Goal: Find specific page/section: Find specific page/section

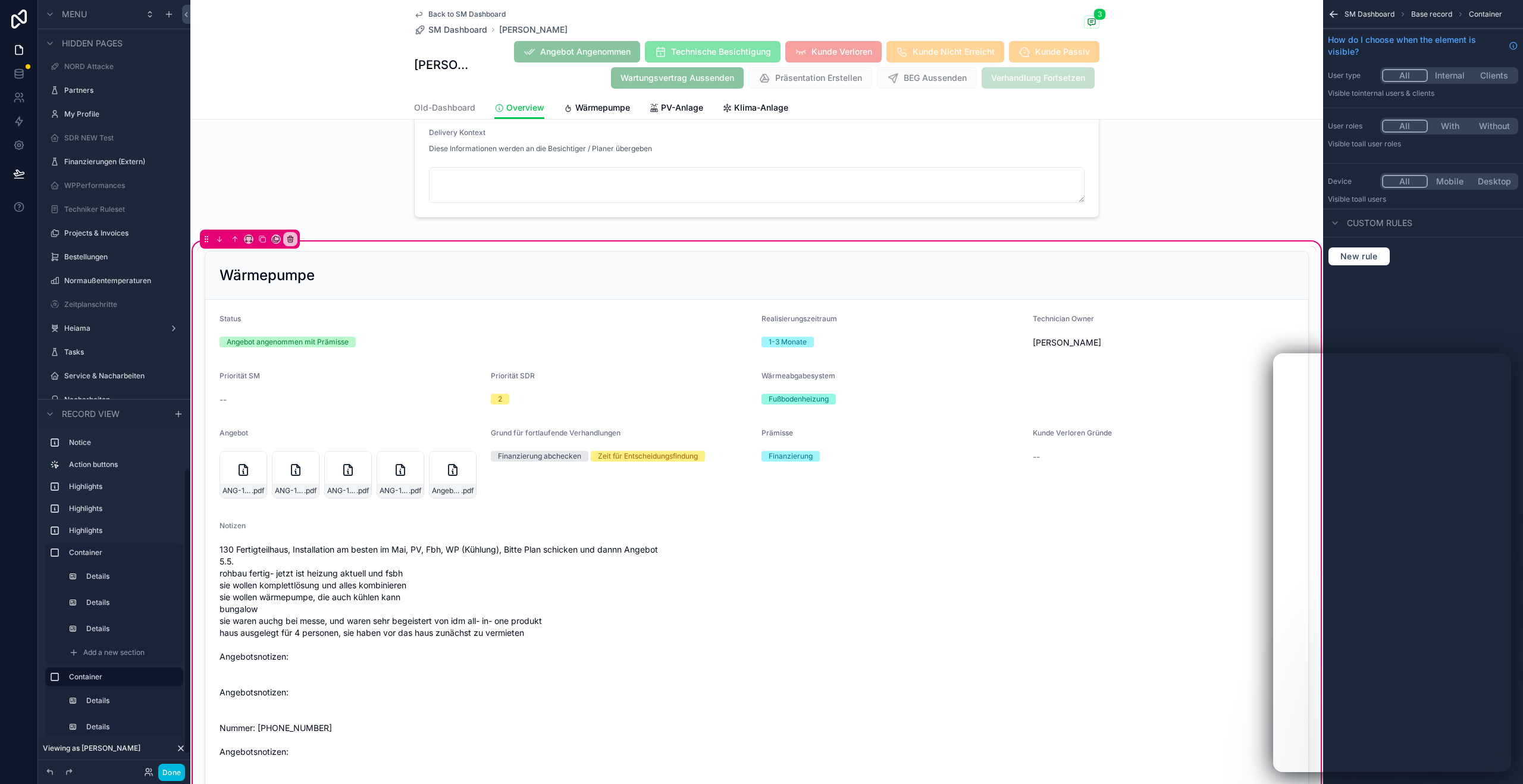
scroll to position [1262, 0]
click at [169, 322] on icon "scrollable content" at bounding box center [173, 323] width 10 height 10
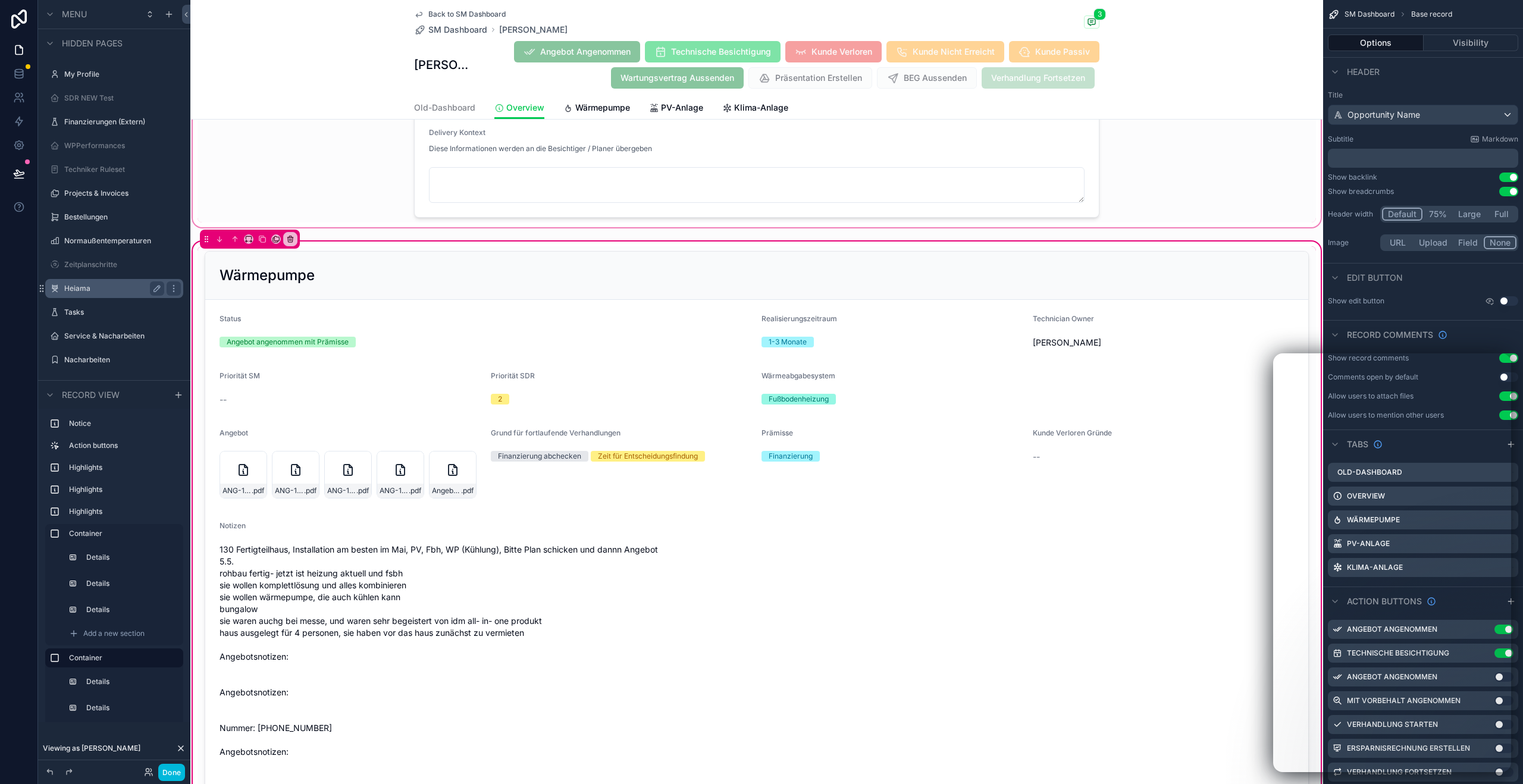
scroll to position [1096, 0]
click at [442, 14] on span "Back to SM Dashboard" at bounding box center [466, 14] width 77 height 10
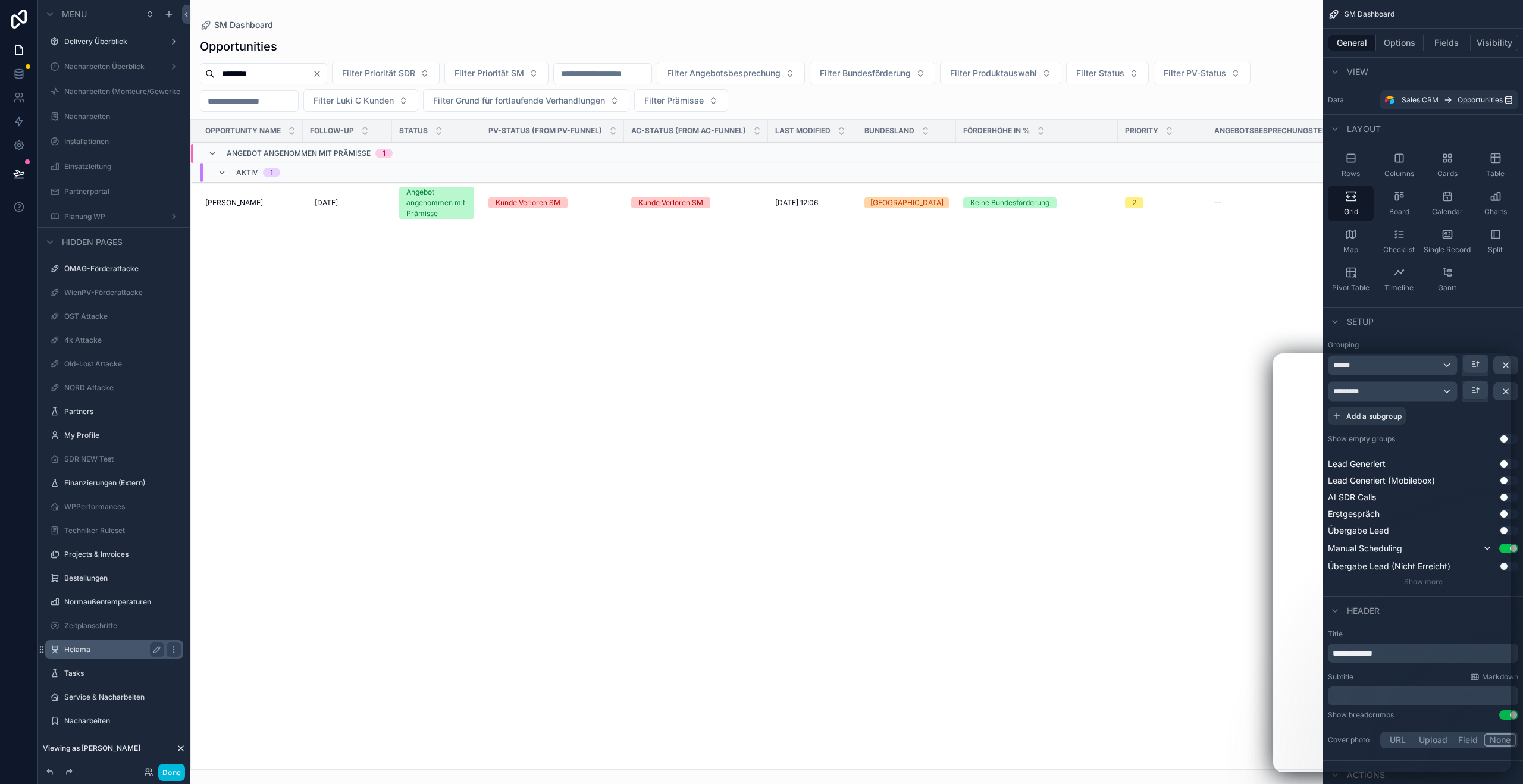
click at [289, 77] on input "********" at bounding box center [264, 74] width 98 height 17
type input "****"
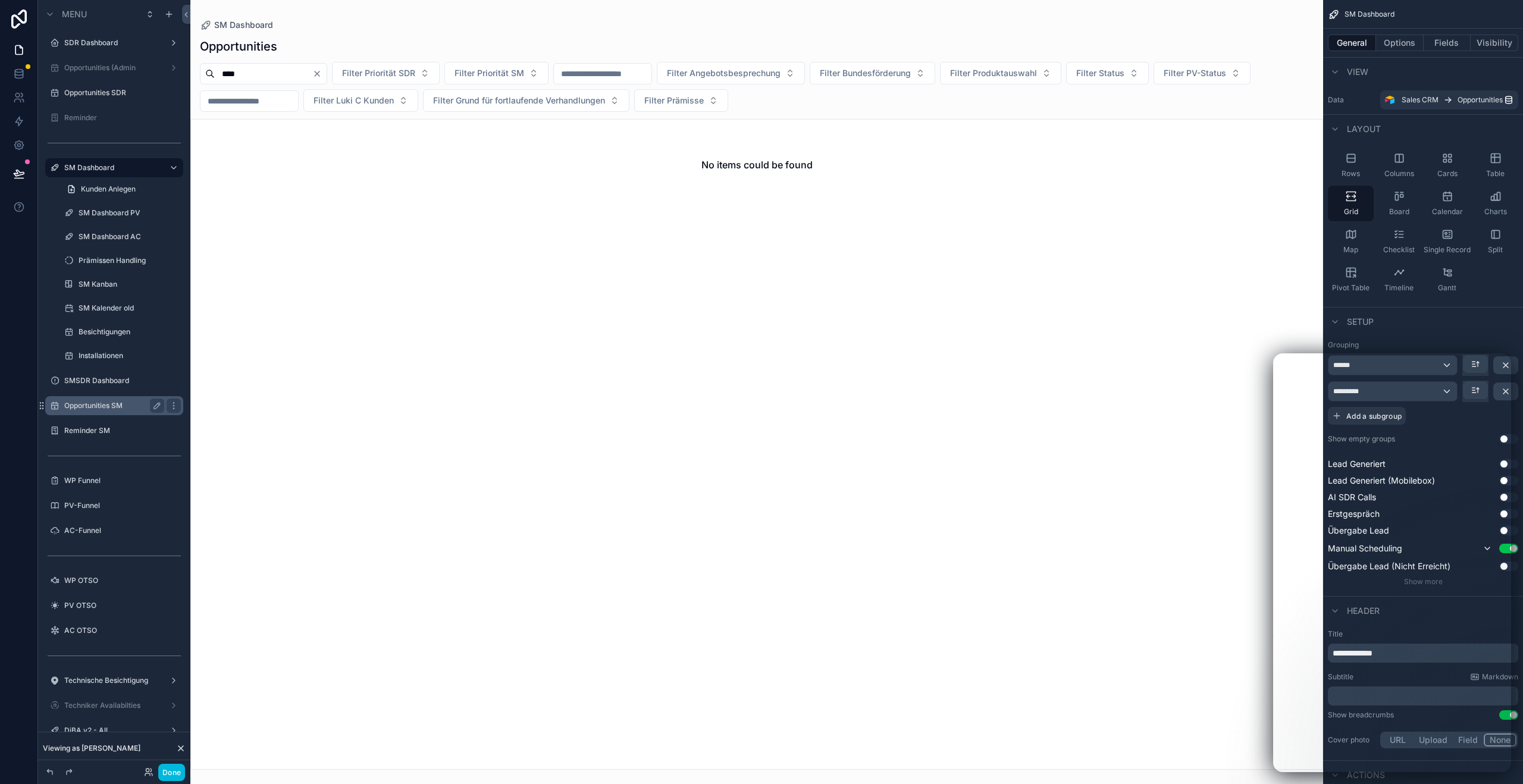
click at [105, 409] on label "Opportunities SM" at bounding box center [112, 406] width 95 height 10
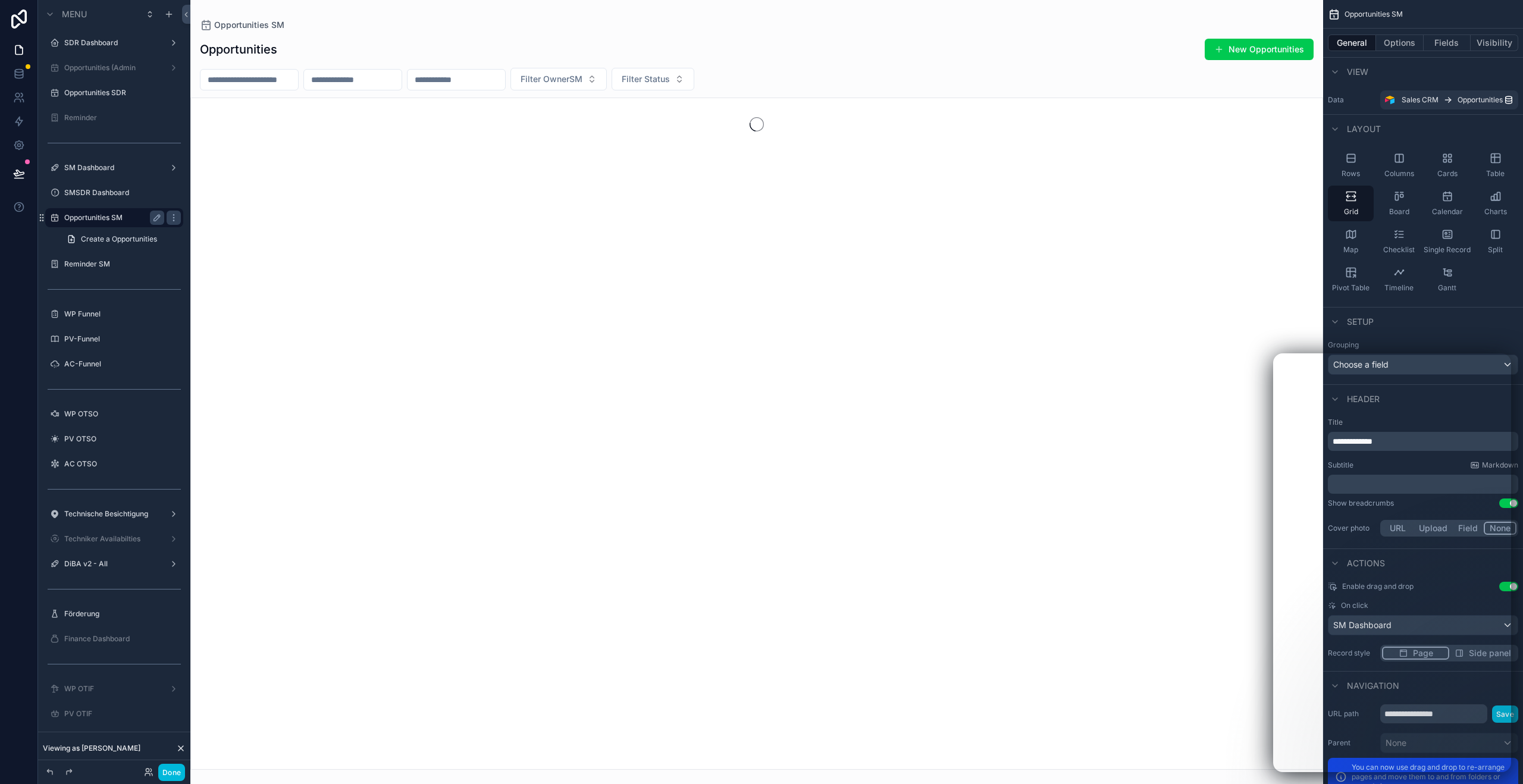
click at [235, 81] on div "scrollable content" at bounding box center [756, 392] width 1132 height 784
click at [235, 80] on input "scrollable content" at bounding box center [249, 80] width 98 height 17
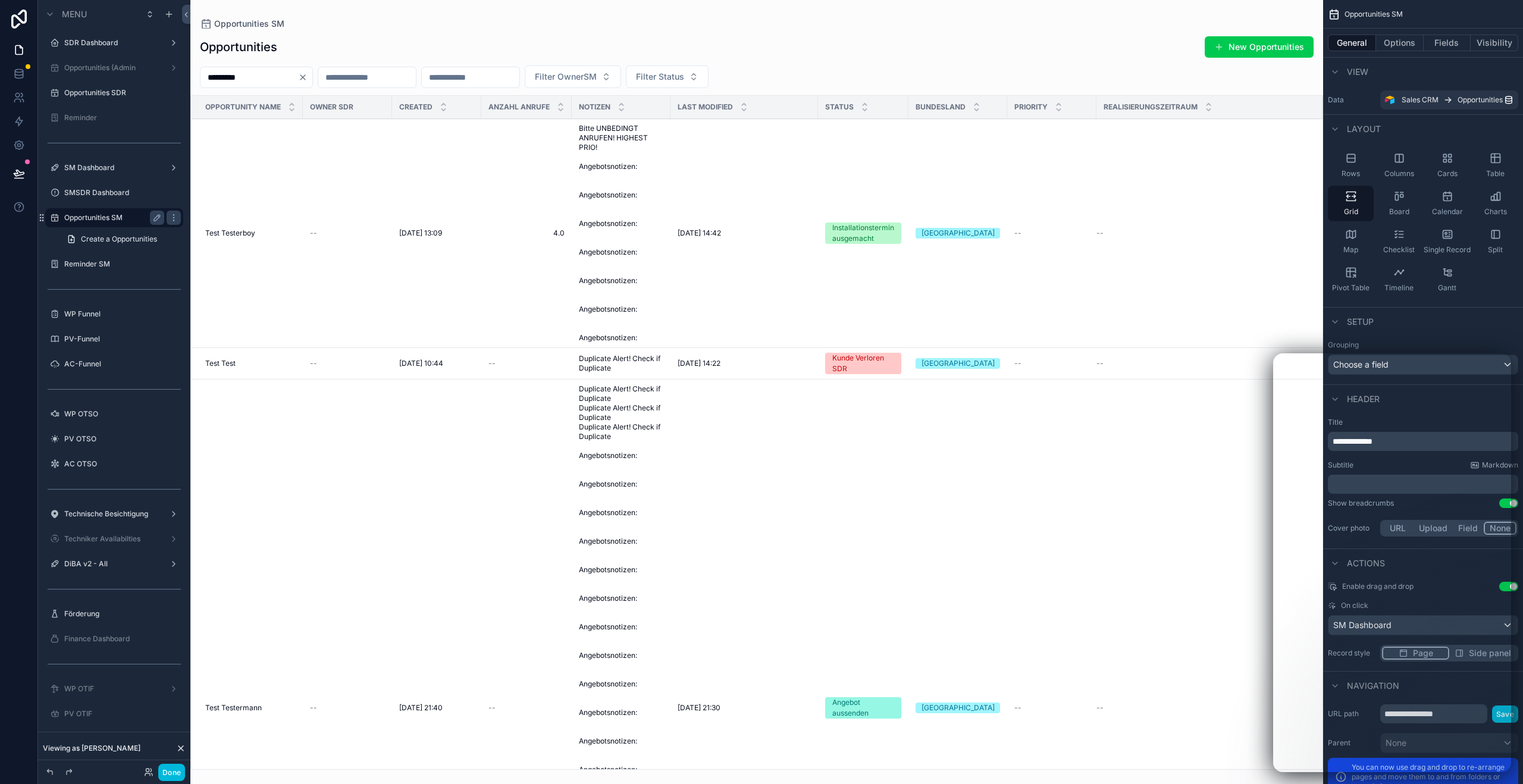
type input "*********"
click at [259, 237] on div "Test Testerboy Test Testerboy" at bounding box center [250, 233] width 90 height 10
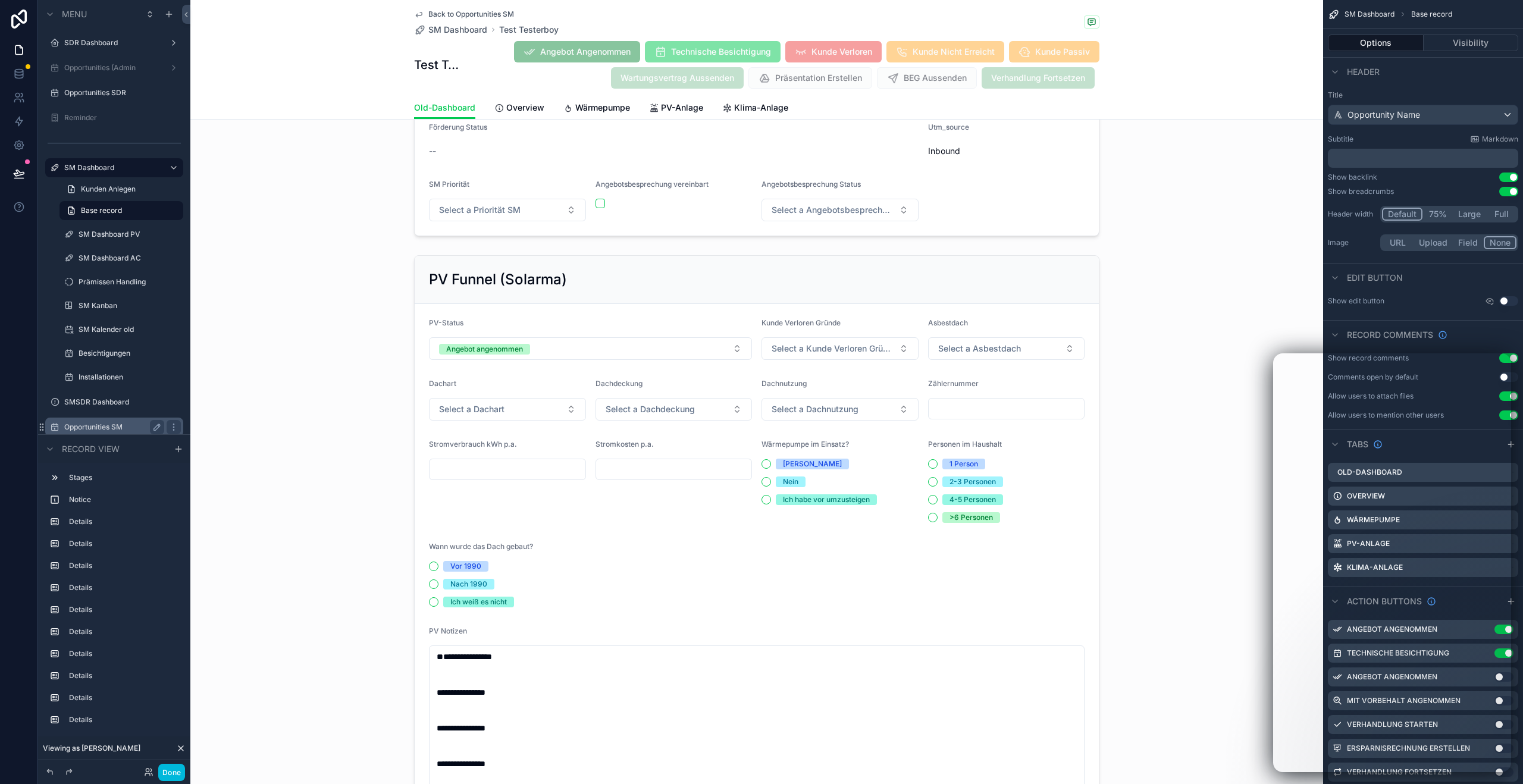
scroll to position [651, 0]
click at [531, 104] on span "Overview" at bounding box center [525, 107] width 38 height 12
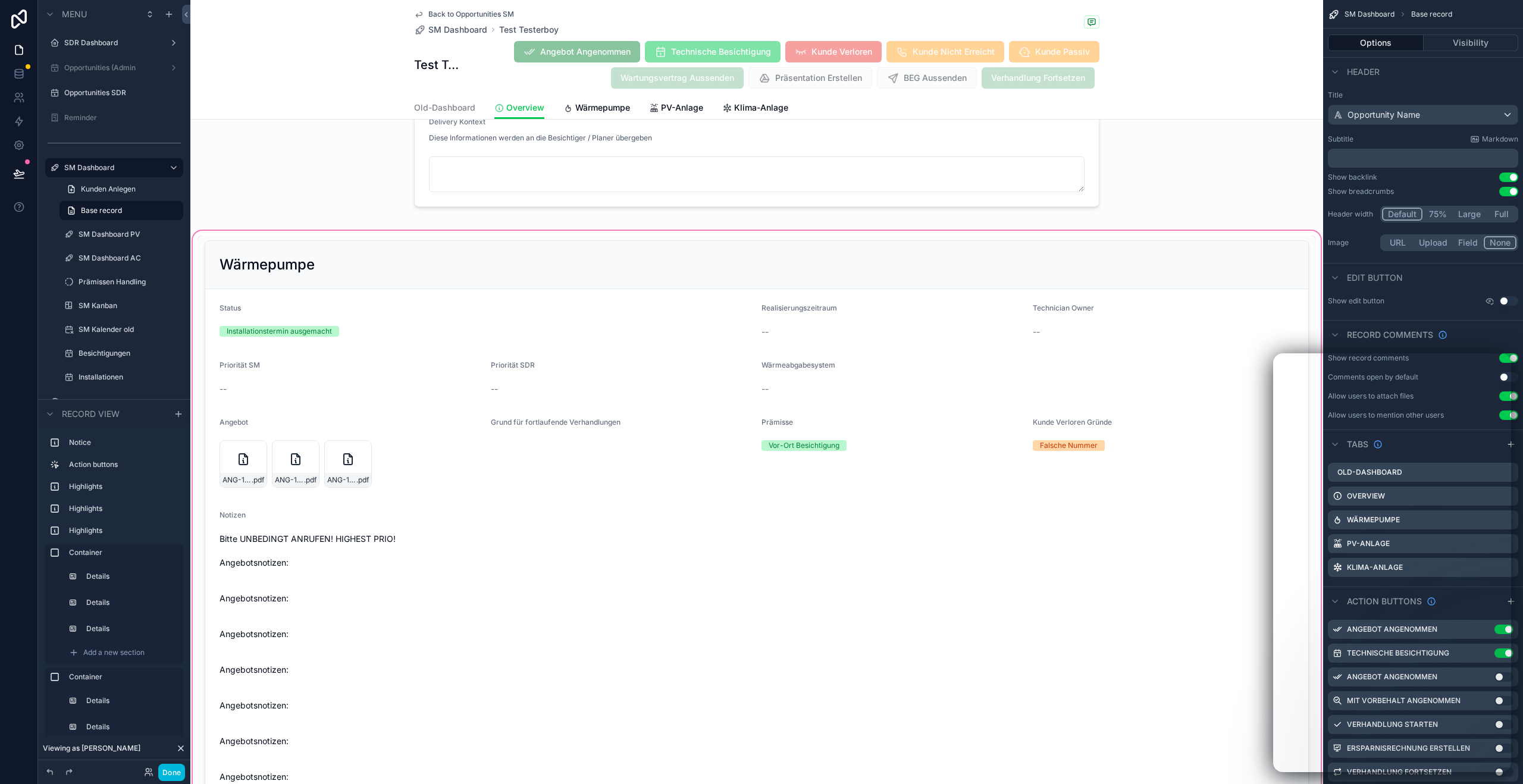
scroll to position [1116, 0]
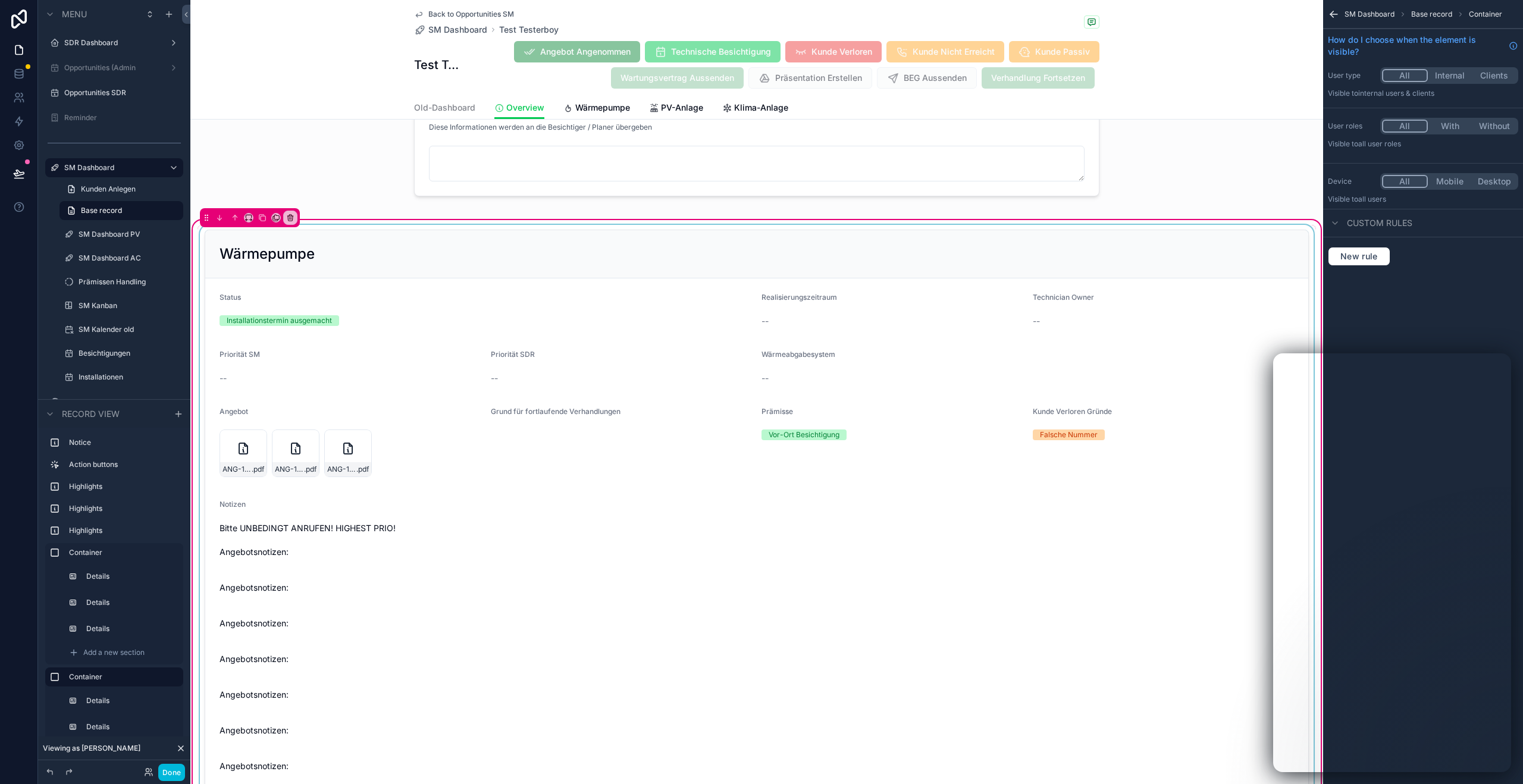
click at [345, 387] on div "scrollable content" at bounding box center [756, 547] width 1118 height 644
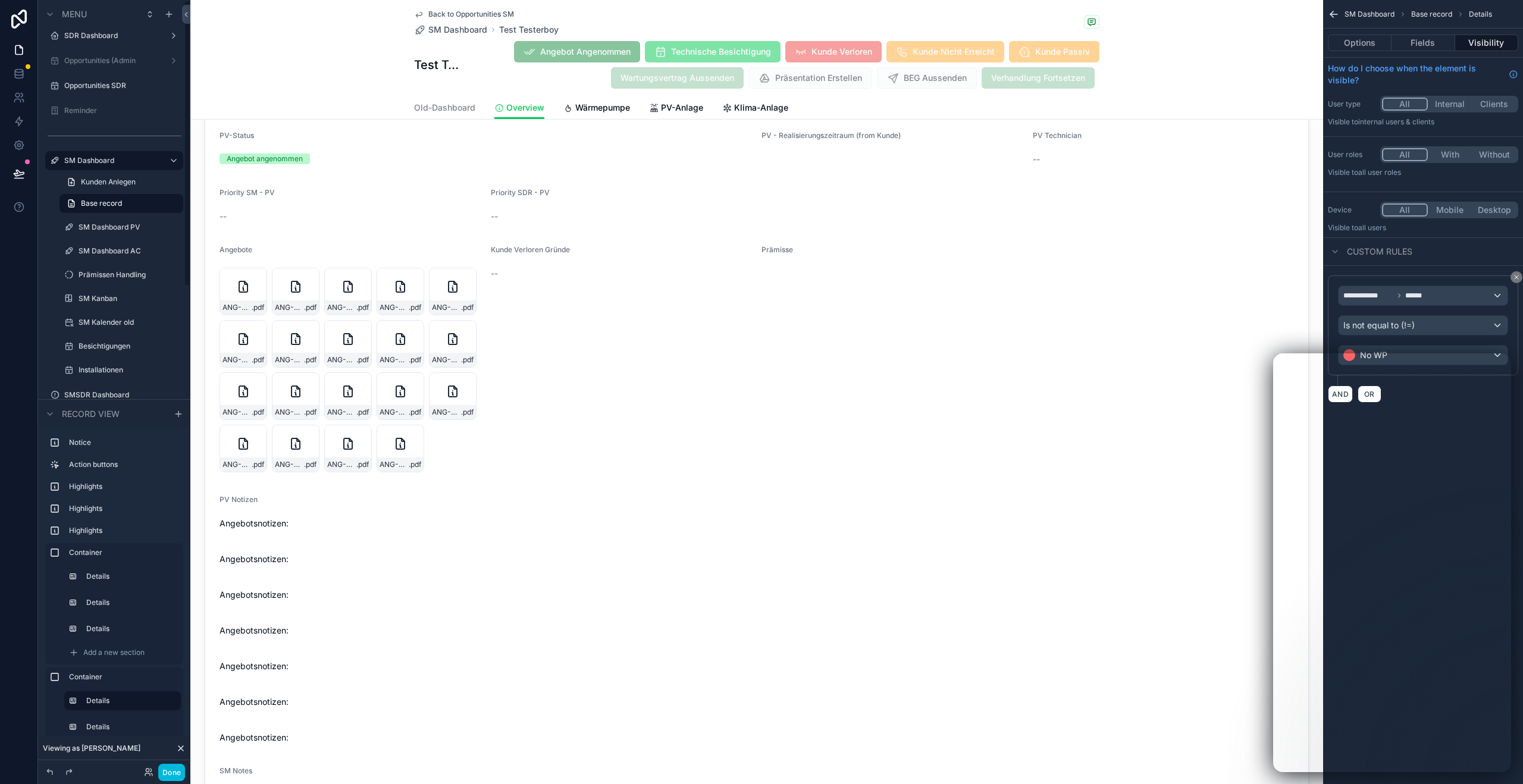
scroll to position [0, 0]
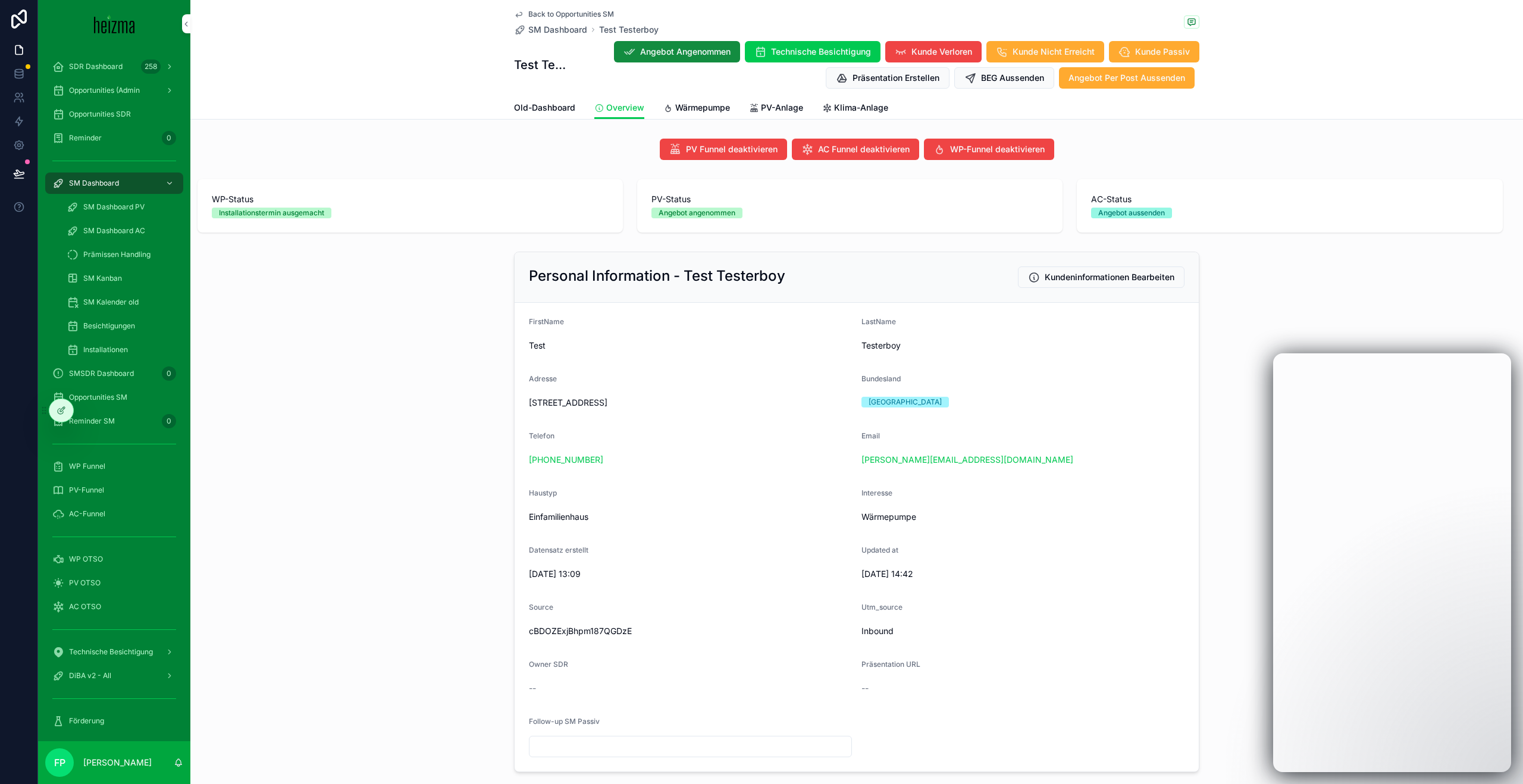
click at [14, 394] on div at bounding box center [19, 392] width 38 height 784
click at [682, 85] on div "Angebot Angenommen Technische Besichtigung Kunde Verloren Kunde Nicht Erreicht …" at bounding box center [884, 65] width 631 height 49
drag, startPoint x: 684, startPoint y: 94, endPoint x: 685, endPoint y: 100, distance: 6.1
click at [685, 98] on div "Back to Opportunities SM SM Dashboard Test Testerboy Test Testerboy Angebot Ang…" at bounding box center [856, 59] width 1332 height 119
click at [685, 100] on link "Wärmepumpe" at bounding box center [696, 109] width 67 height 24
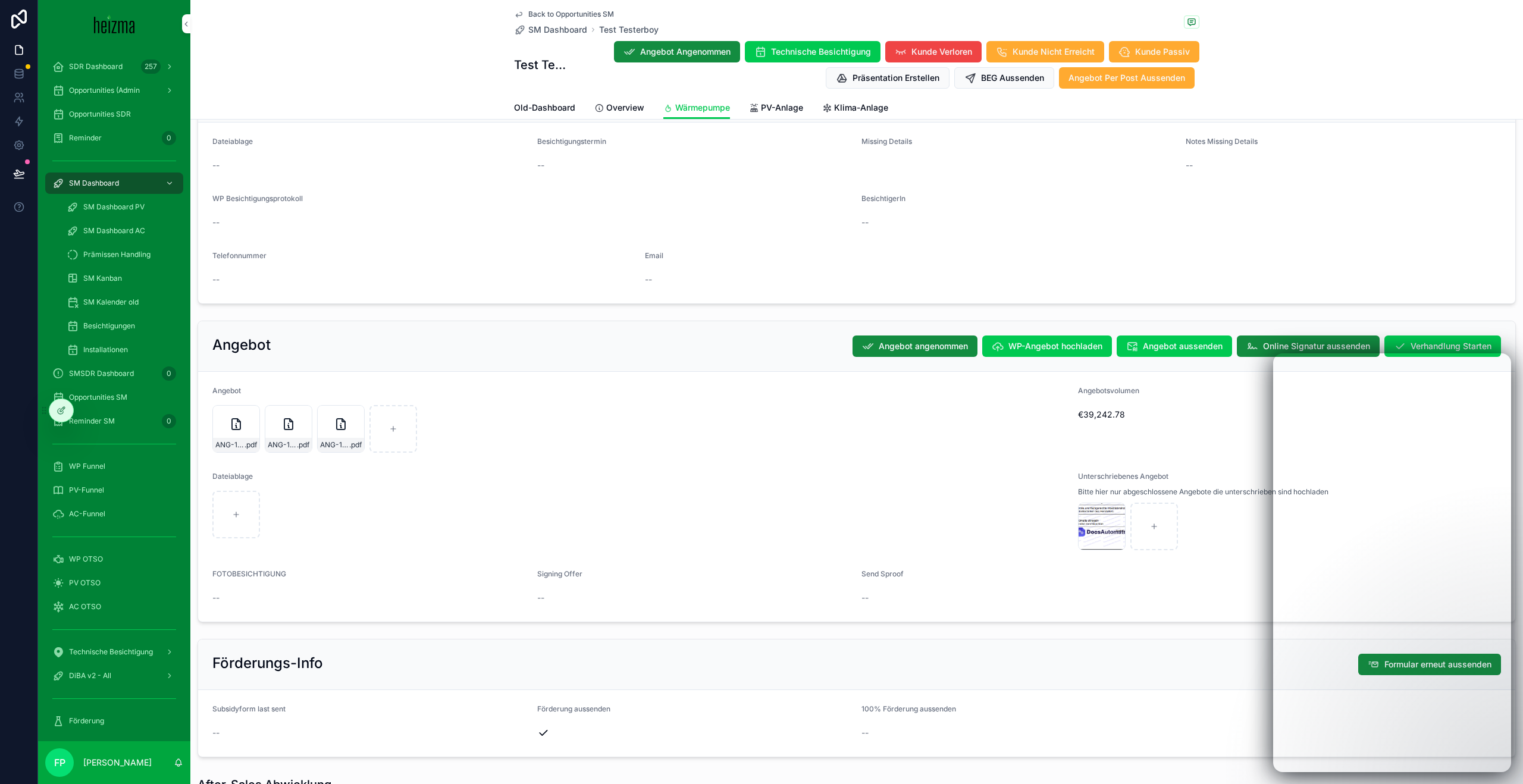
scroll to position [2017, 0]
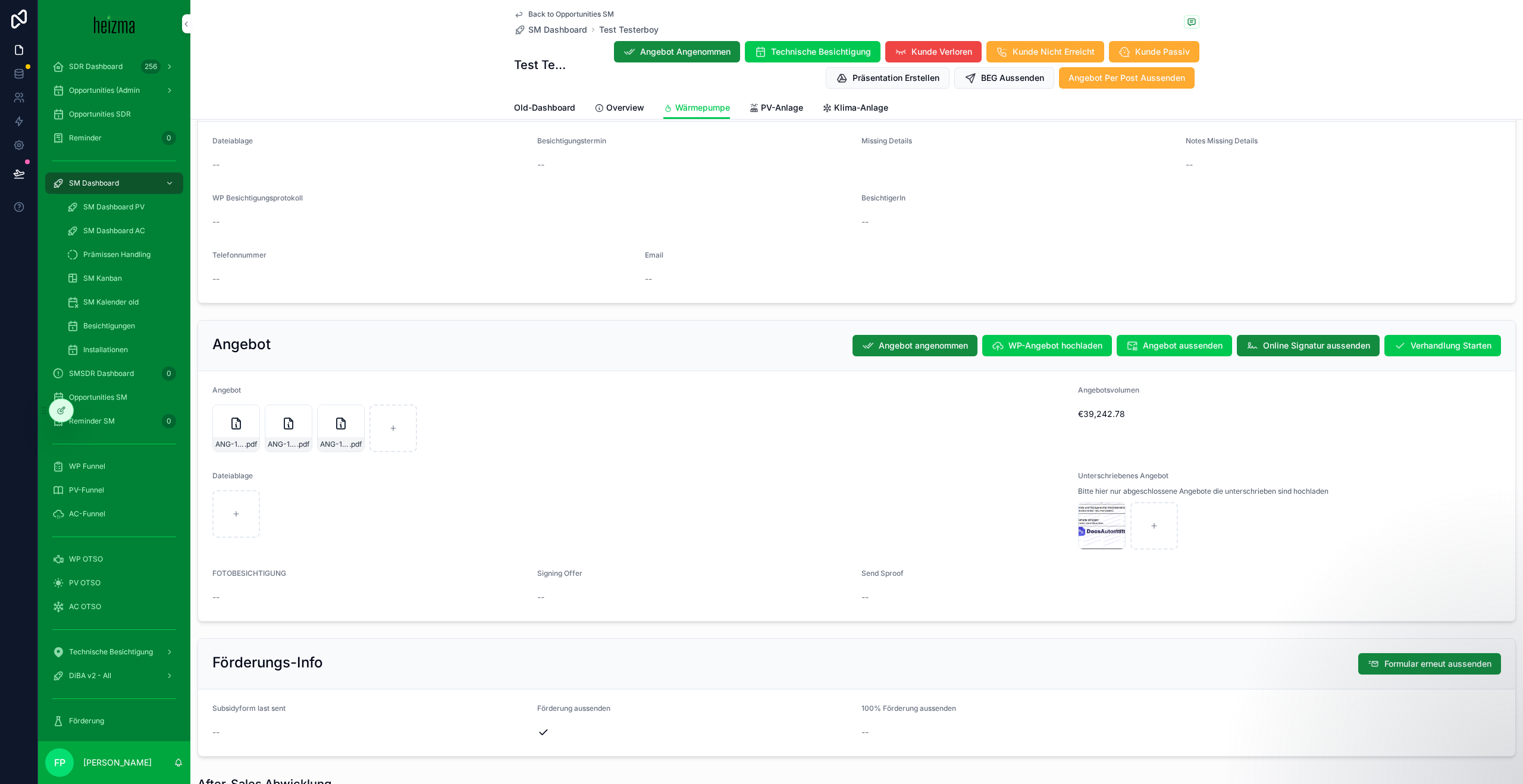
click at [793, 371] on div "Angebot Angebot angenommen WP-Angebot hochladen Angebot aussenden Online Signat…" at bounding box center [857, 345] width 1317 height 50
click at [1091, 537] on div "image-(9) .png" at bounding box center [1101, 526] width 47 height 47
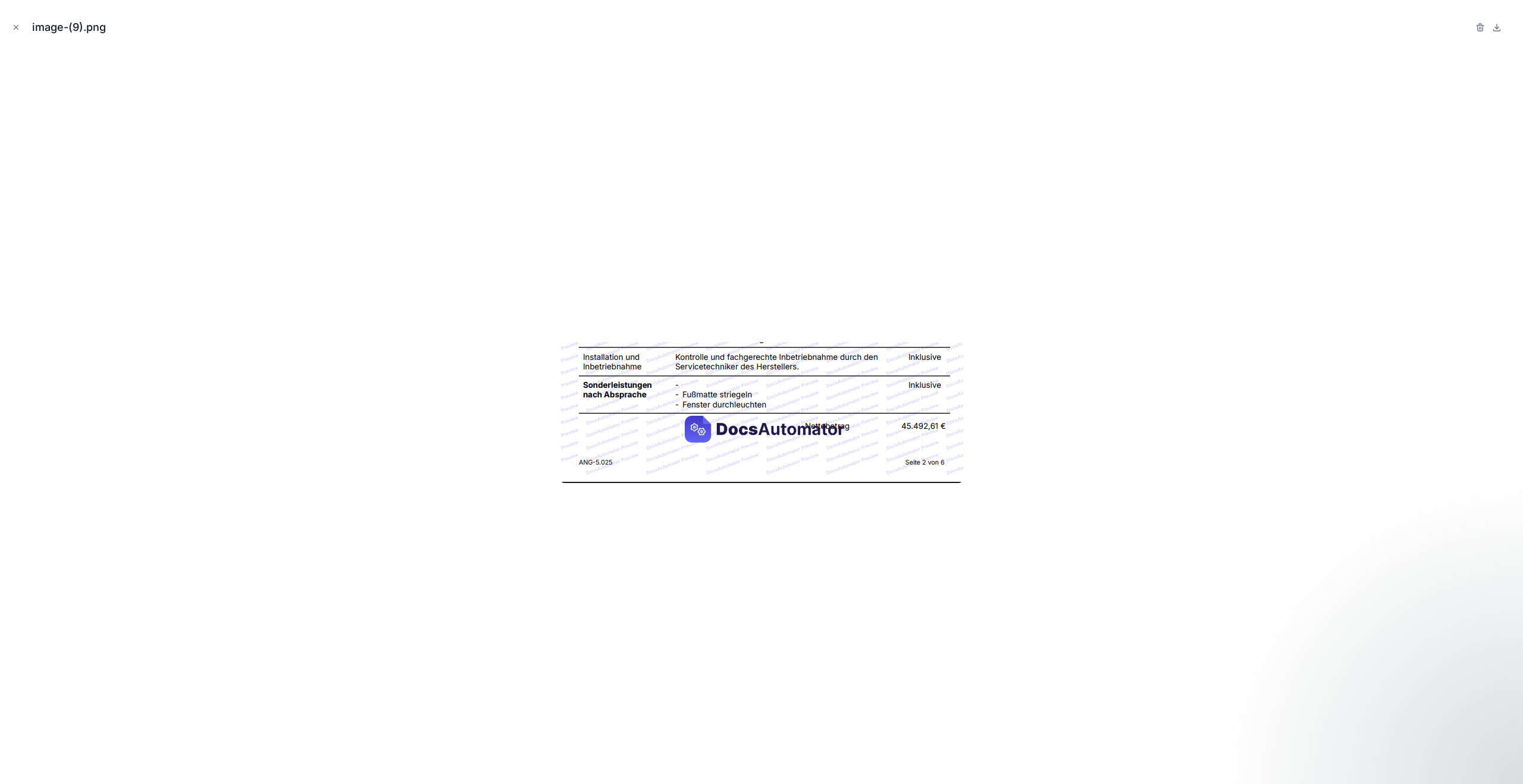
click at [17, 27] on icon "Close modal" at bounding box center [16, 27] width 8 height 8
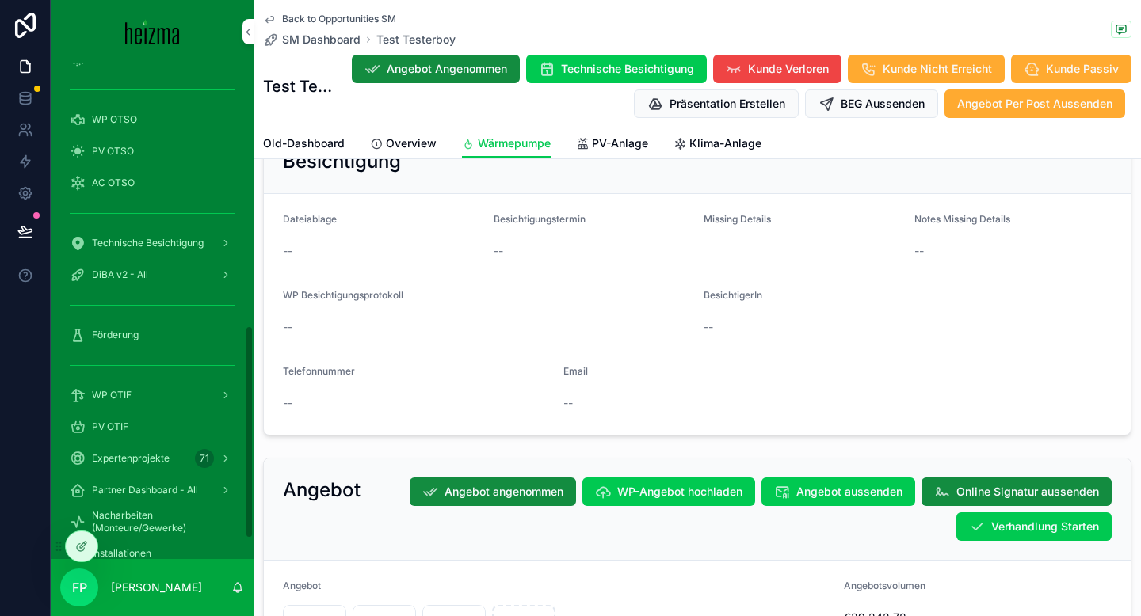
scroll to position [654, 0]
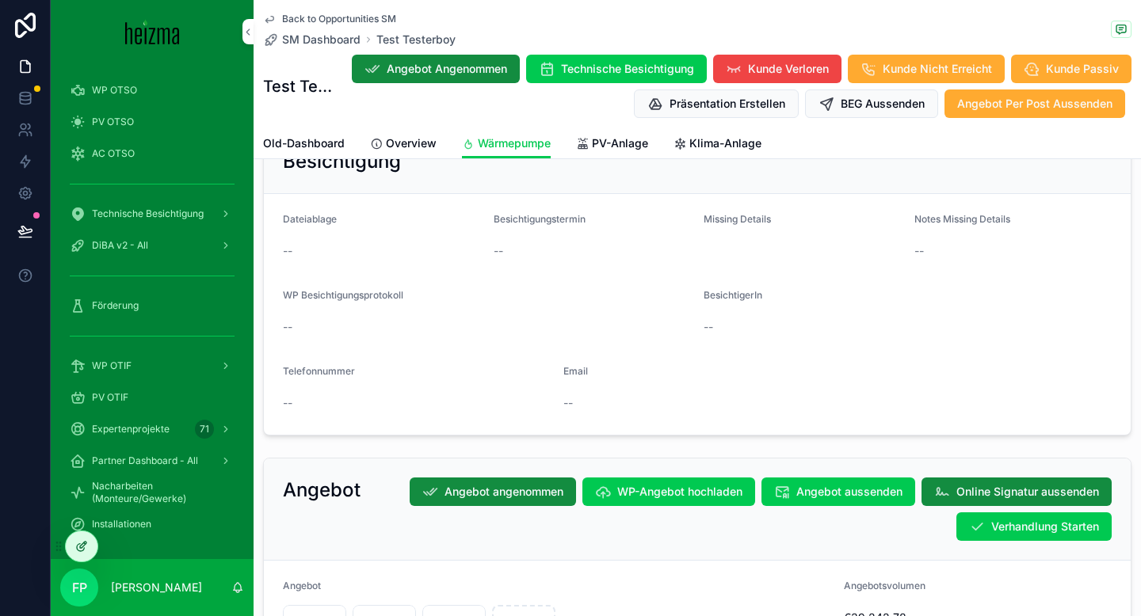
click at [92, 549] on div at bounding box center [82, 546] width 32 height 30
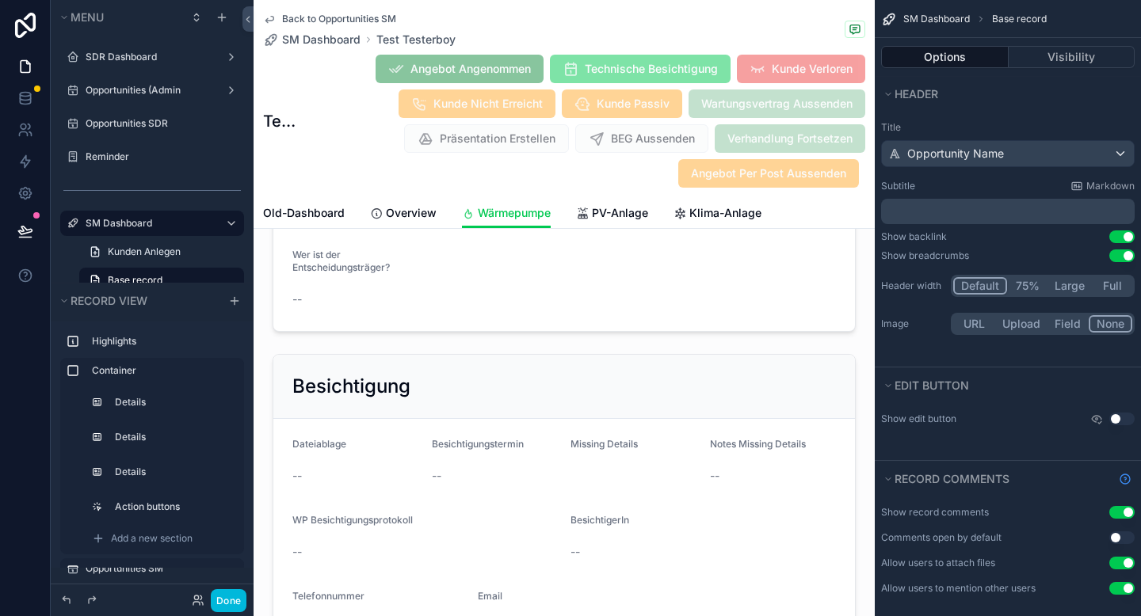
scroll to position [2697, 0]
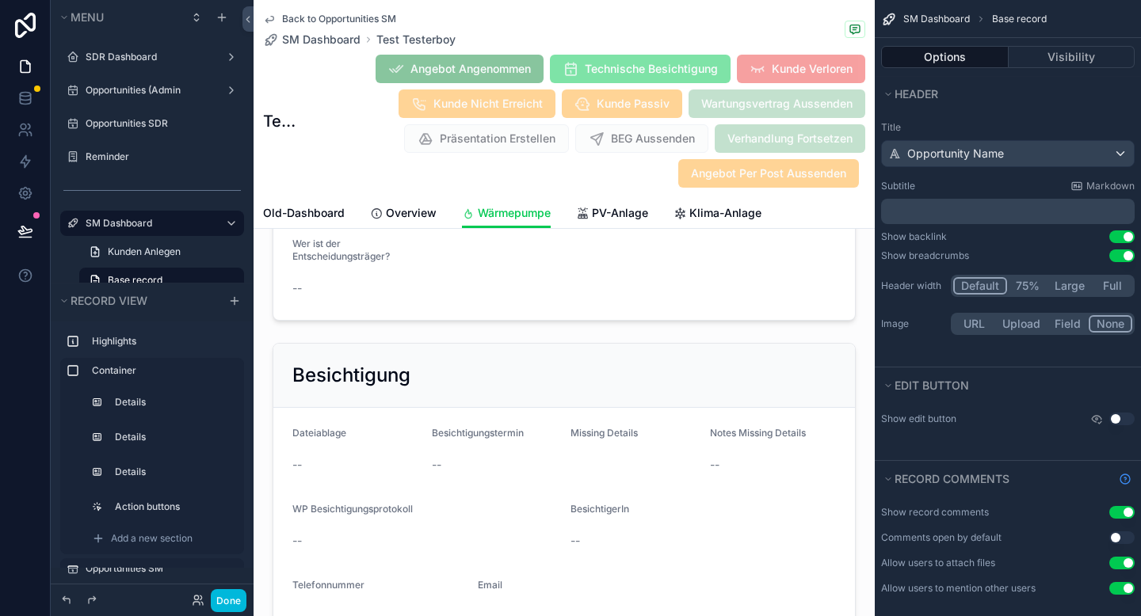
click at [552, 21] on div "Back to Opportunities SM SM Dashboard Test Testerboy" at bounding box center [564, 30] width 602 height 35
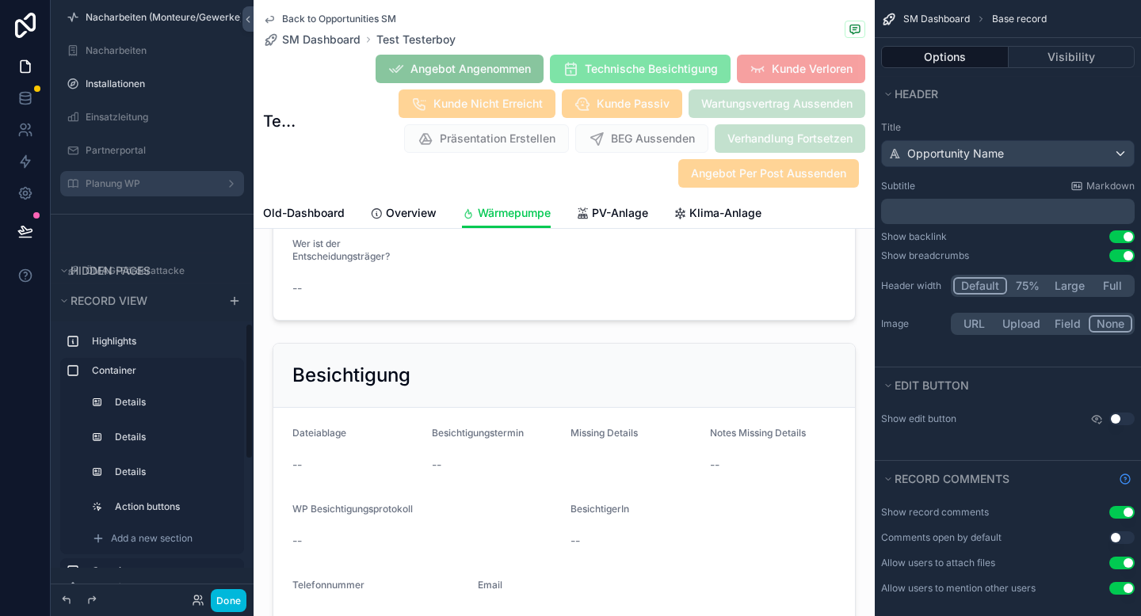
scroll to position [1417, 0]
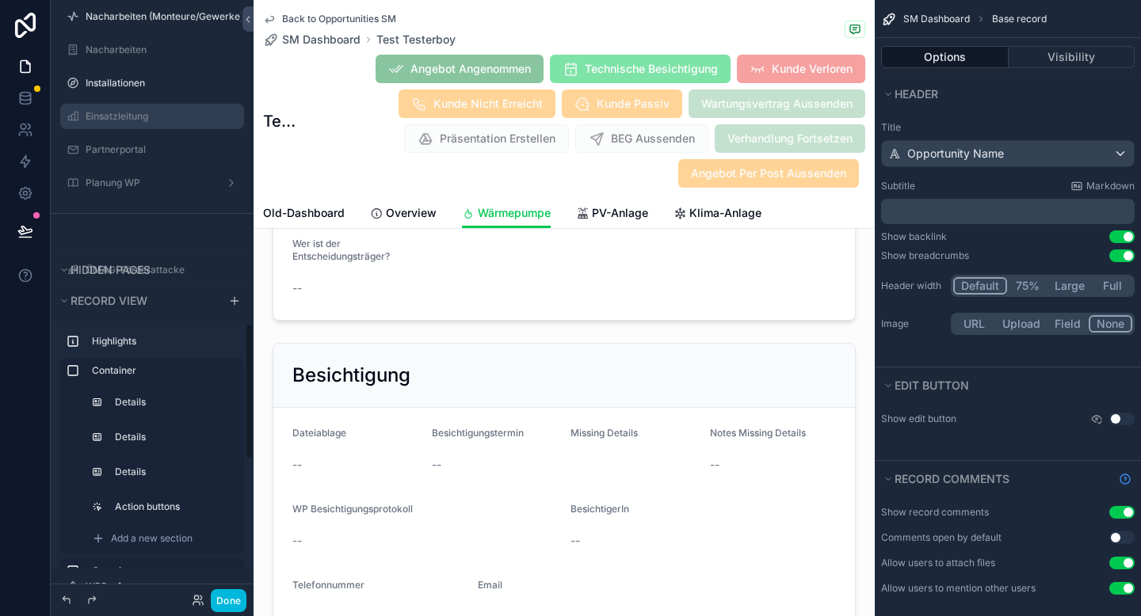
click at [151, 110] on label "Einsatzleitung" at bounding box center [160, 116] width 149 height 13
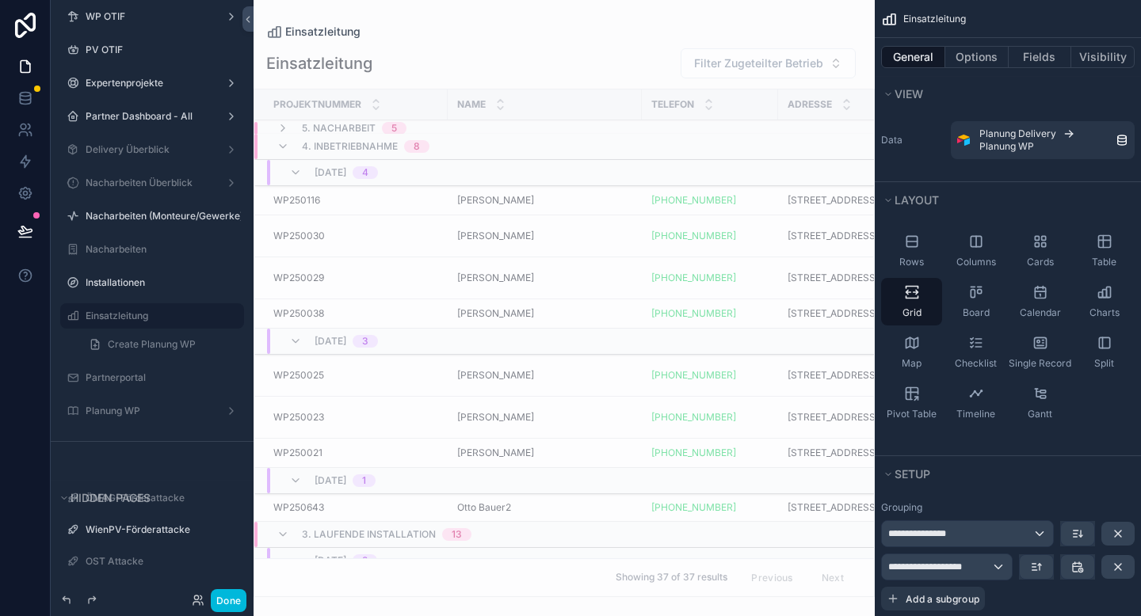
click at [284, 150] on div "scrollable content" at bounding box center [563, 308] width 621 height 616
click at [284, 143] on icon "scrollable content" at bounding box center [282, 146] width 13 height 13
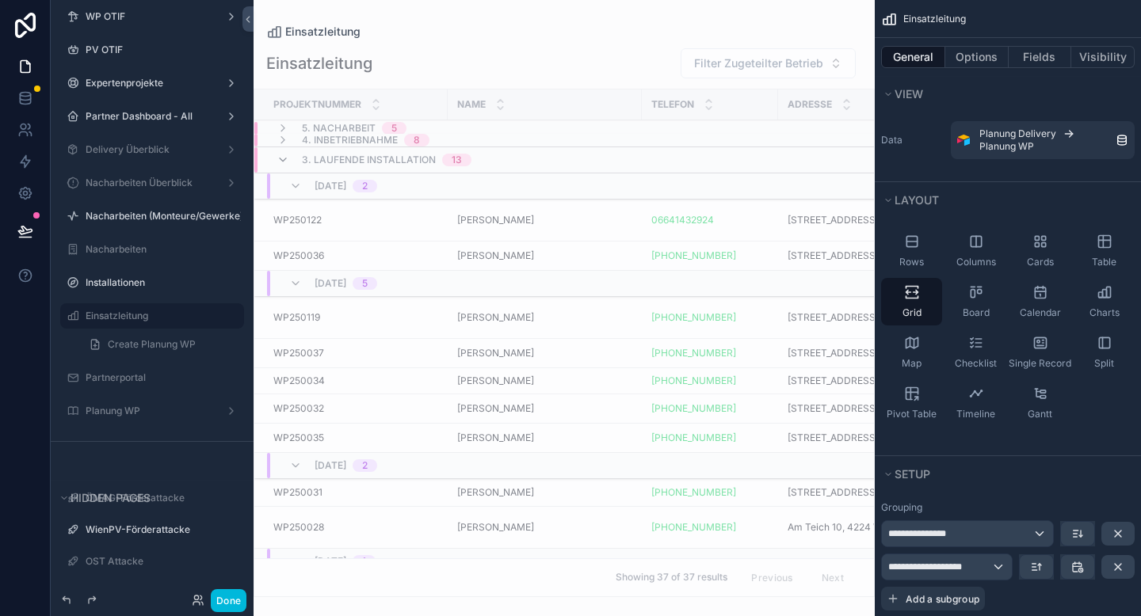
click at [282, 162] on icon "scrollable content" at bounding box center [282, 160] width 13 height 13
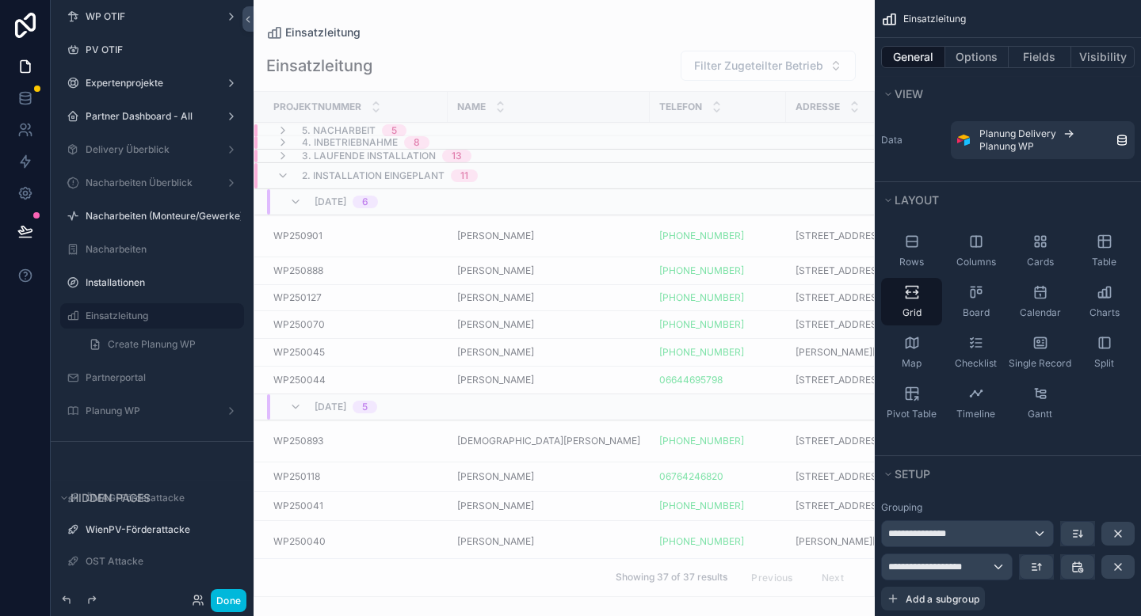
click at [282, 162] on icon "scrollable content" at bounding box center [282, 156] width 13 height 13
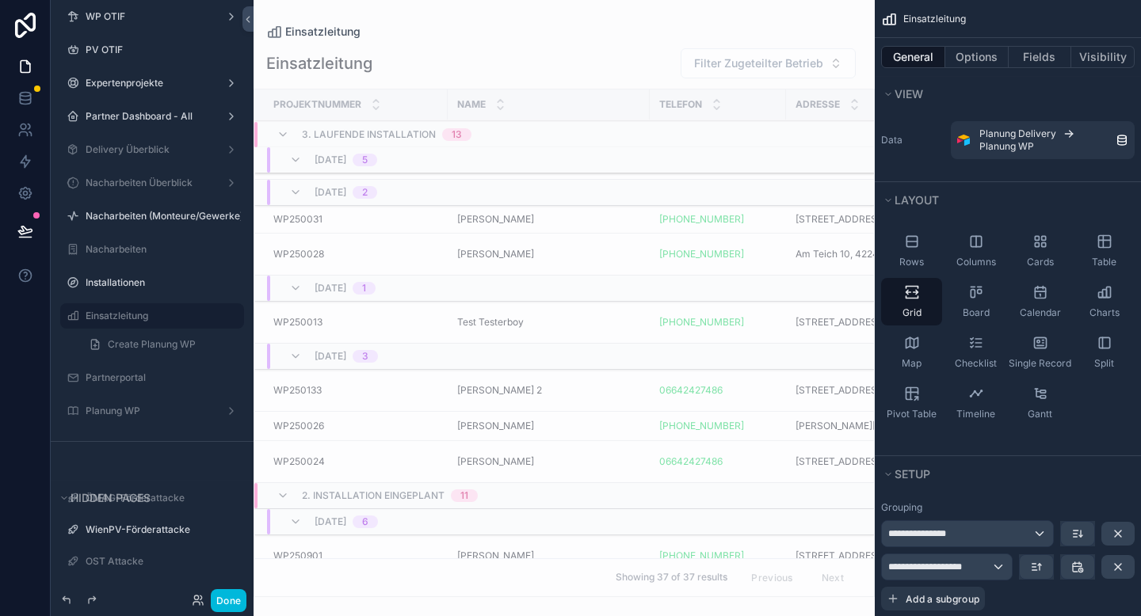
scroll to position [276, 0]
click at [499, 388] on span "Rudolf Stroj 2" at bounding box center [499, 388] width 85 height 13
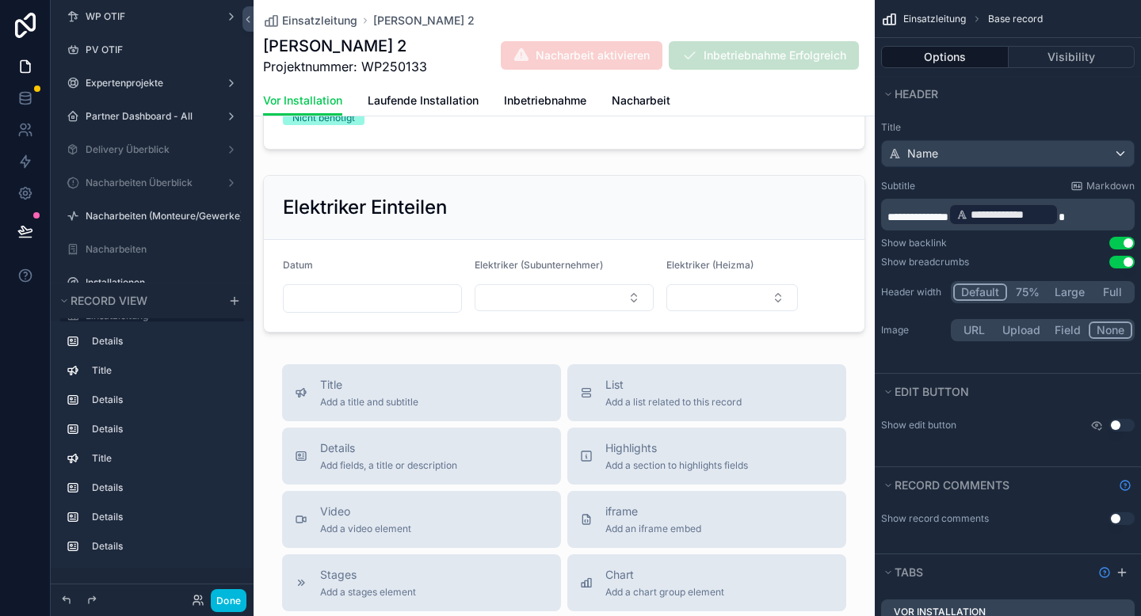
scroll to position [2025, 0]
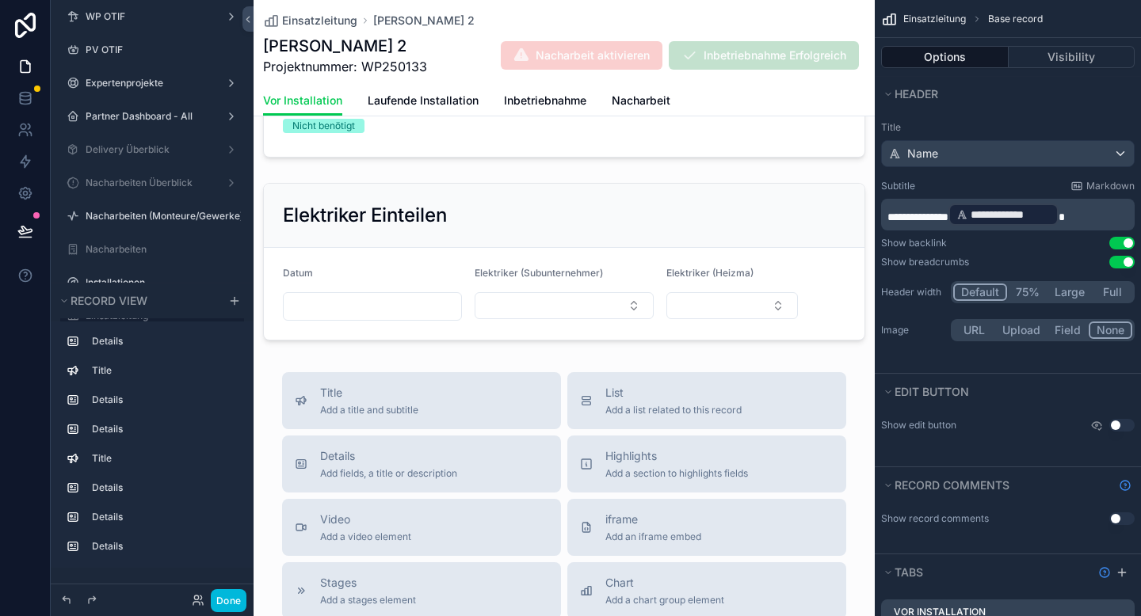
click at [530, 109] on link "Inbetriebnahme" at bounding box center [545, 102] width 82 height 32
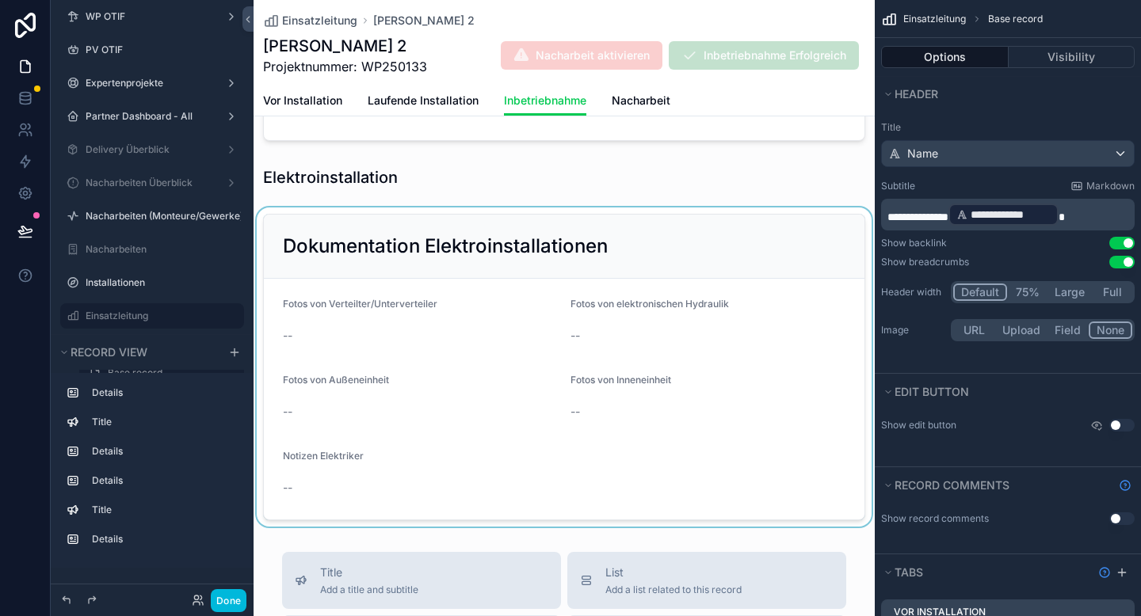
scroll to position [716, 0]
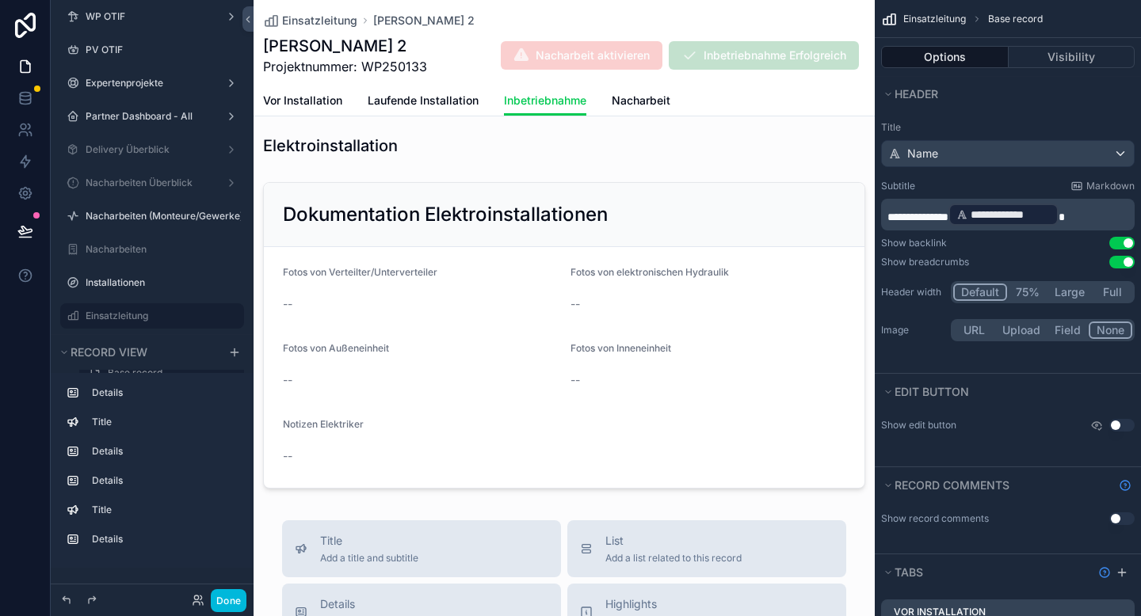
click at [428, 95] on span "Laufende Installation" at bounding box center [423, 101] width 111 height 16
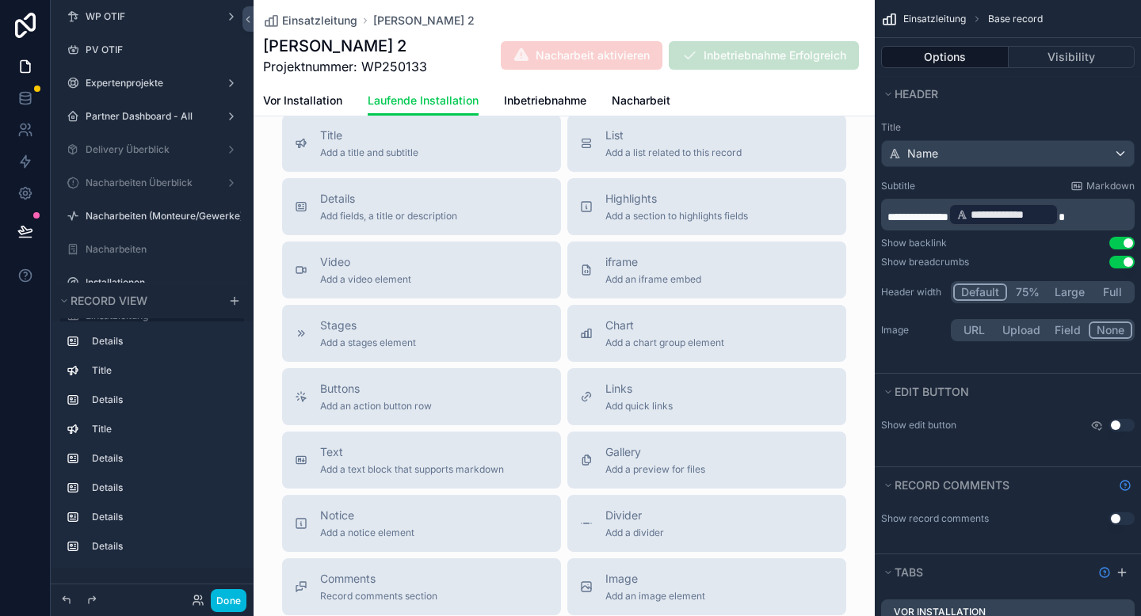
scroll to position [5190, 0]
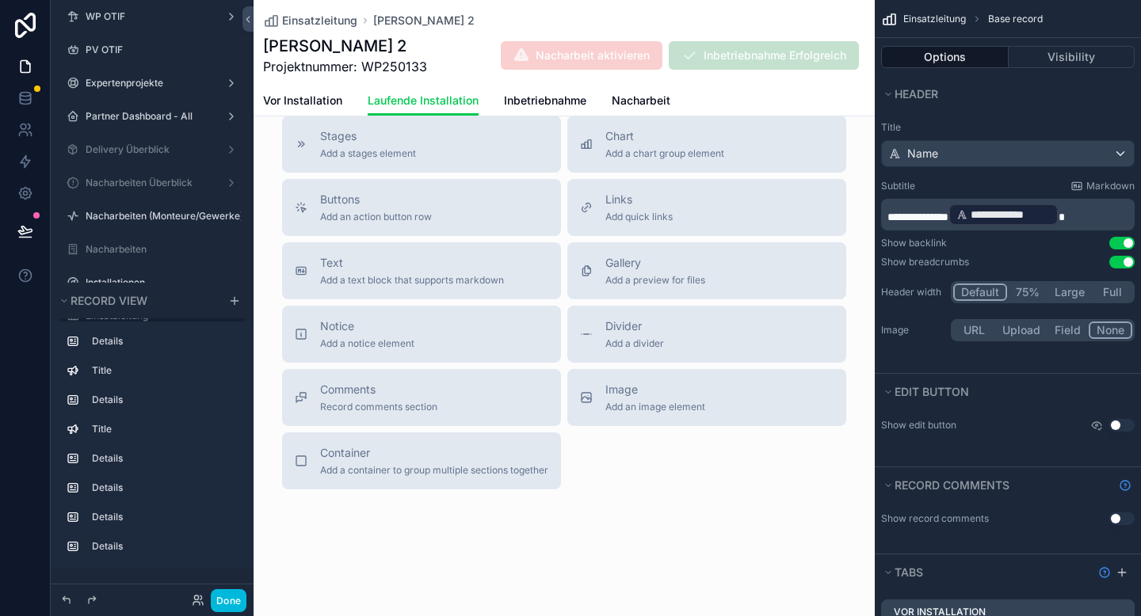
click at [631, 101] on span "Nacharbeit" at bounding box center [640, 101] width 59 height 16
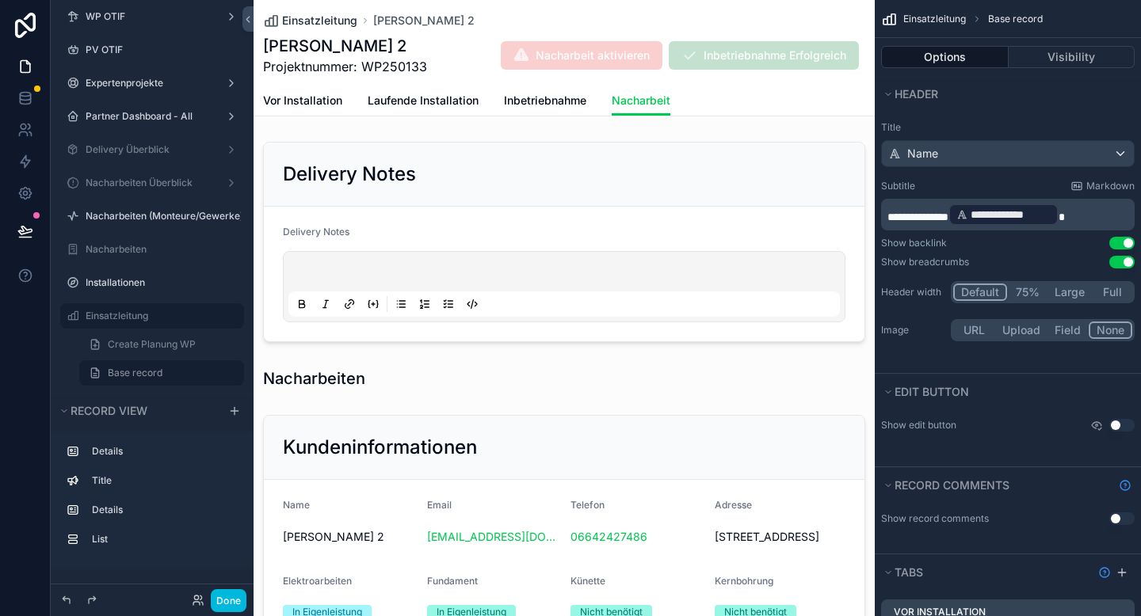
click at [330, 24] on span "Einsatzleitung" at bounding box center [319, 21] width 75 height 16
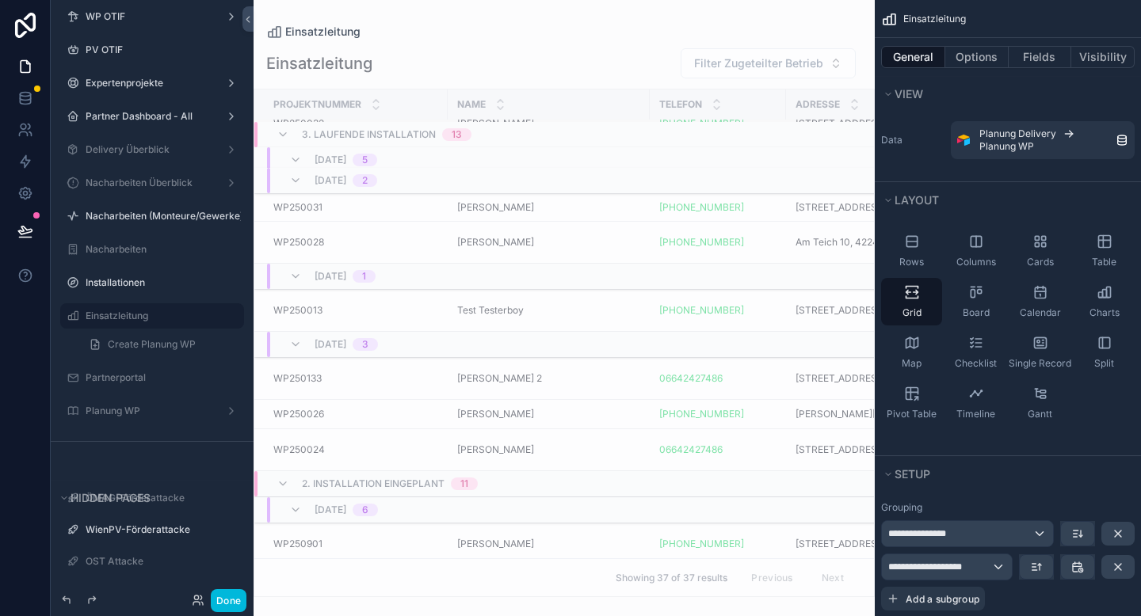
scroll to position [272, 0]
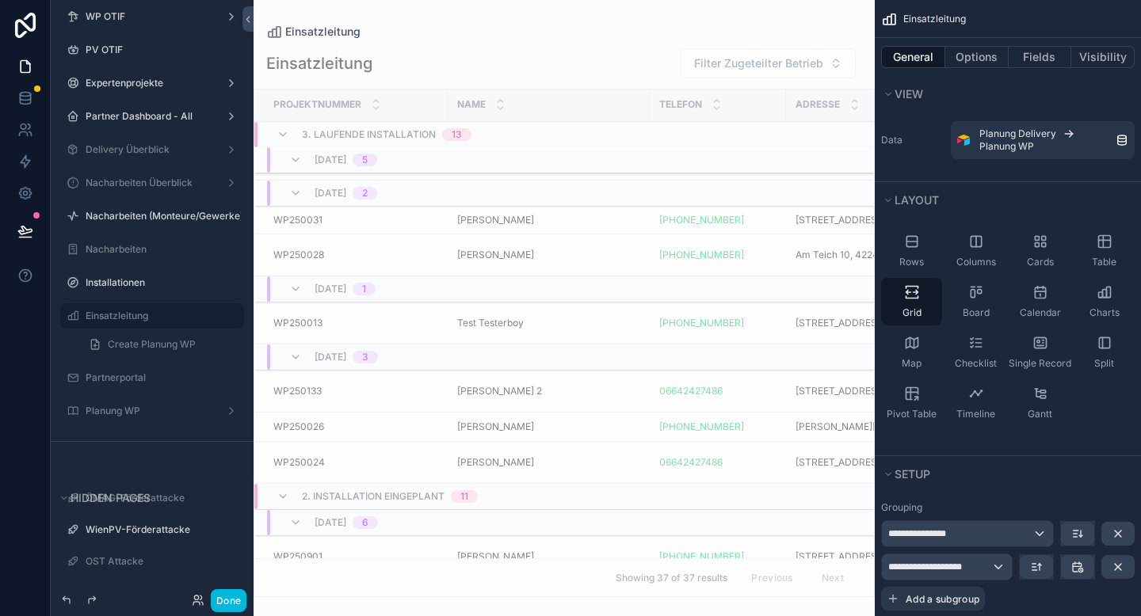
click at [488, 425] on span "Zulja Samad" at bounding box center [495, 427] width 77 height 13
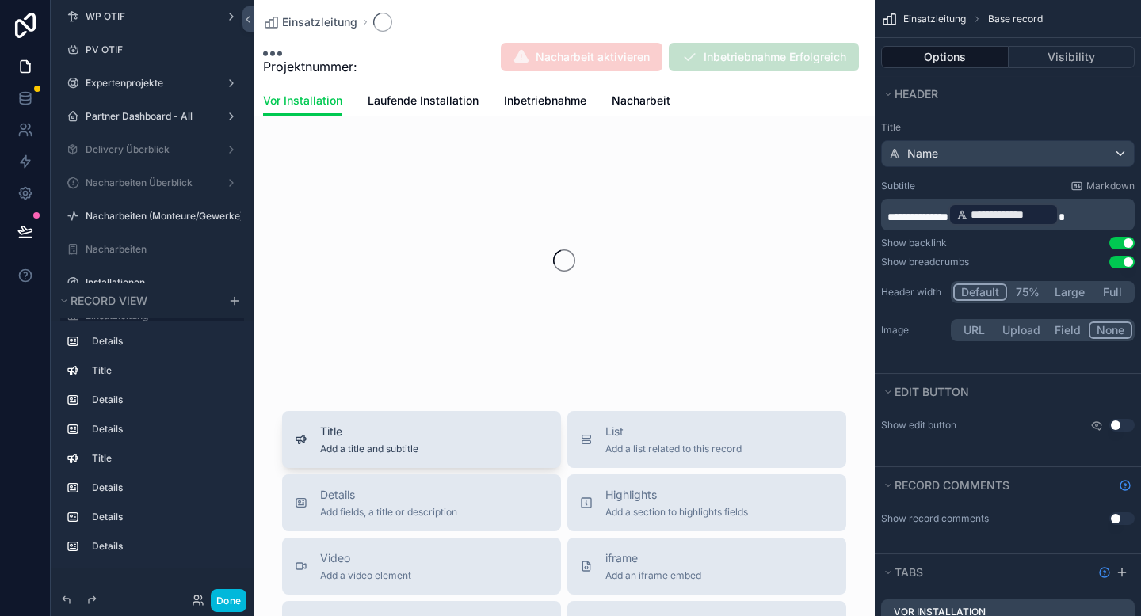
click at [477, 425] on div "Title Add a title and subtitle" at bounding box center [421, 440] width 253 height 32
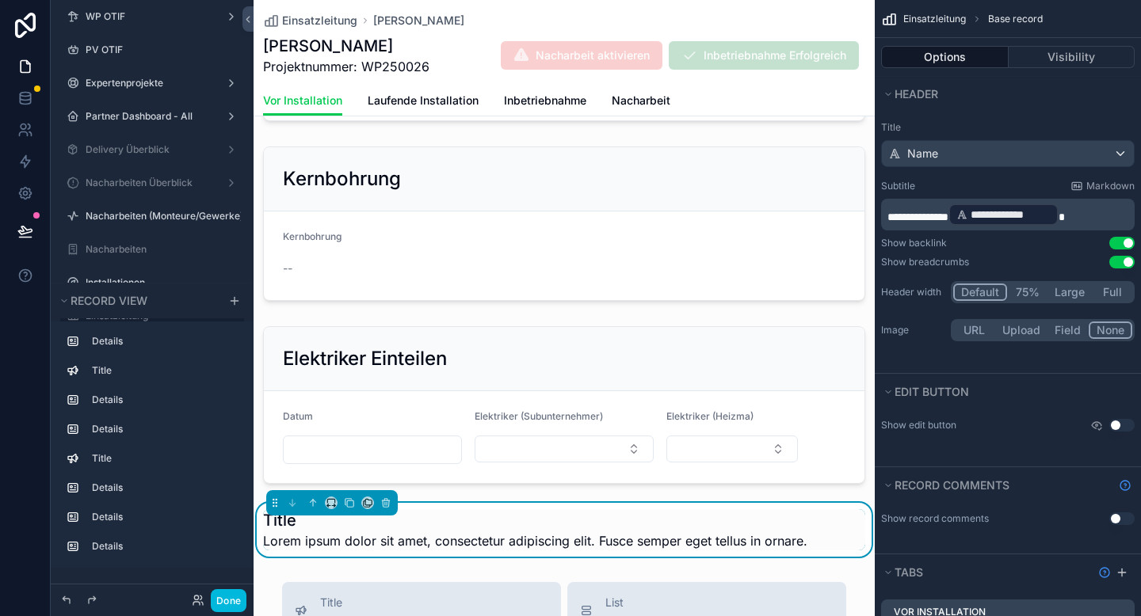
scroll to position [1939, 0]
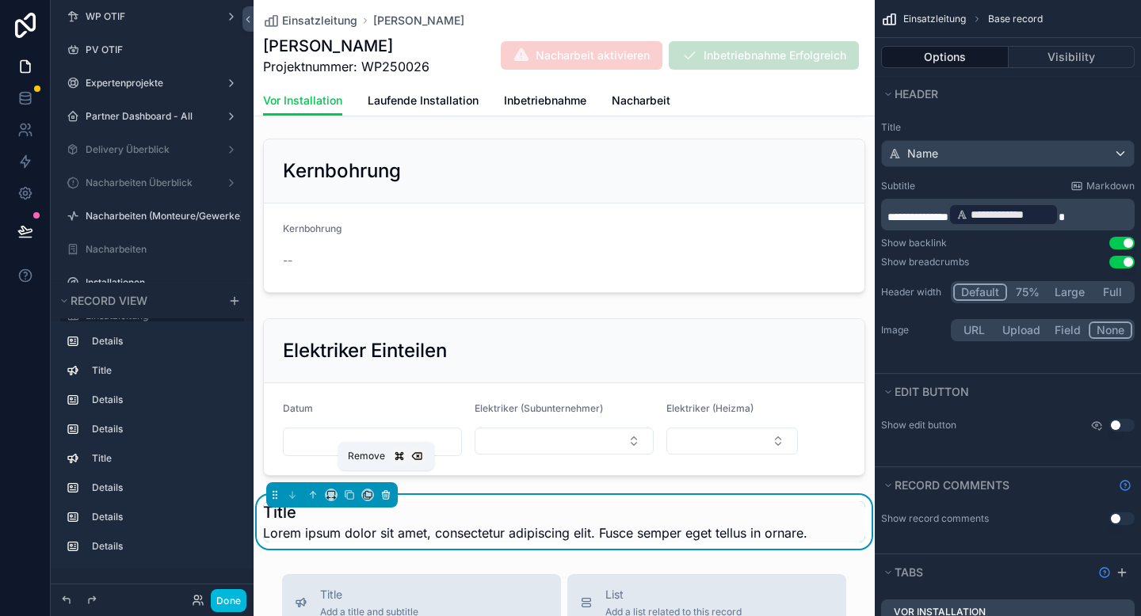
click at [389, 490] on icon "scrollable content" at bounding box center [385, 495] width 11 height 11
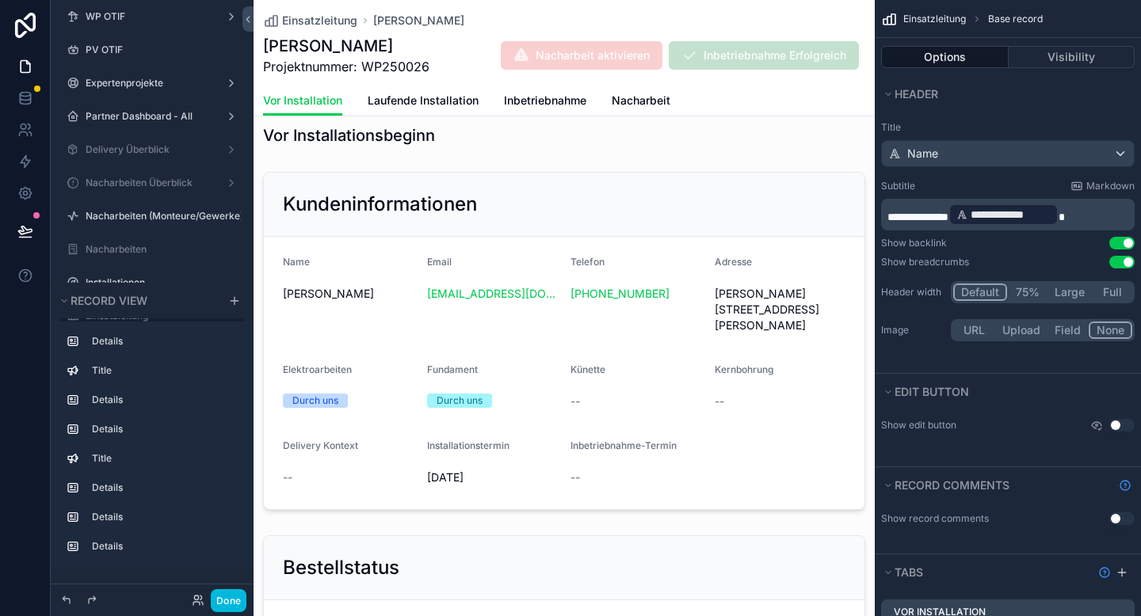
scroll to position [67, 0]
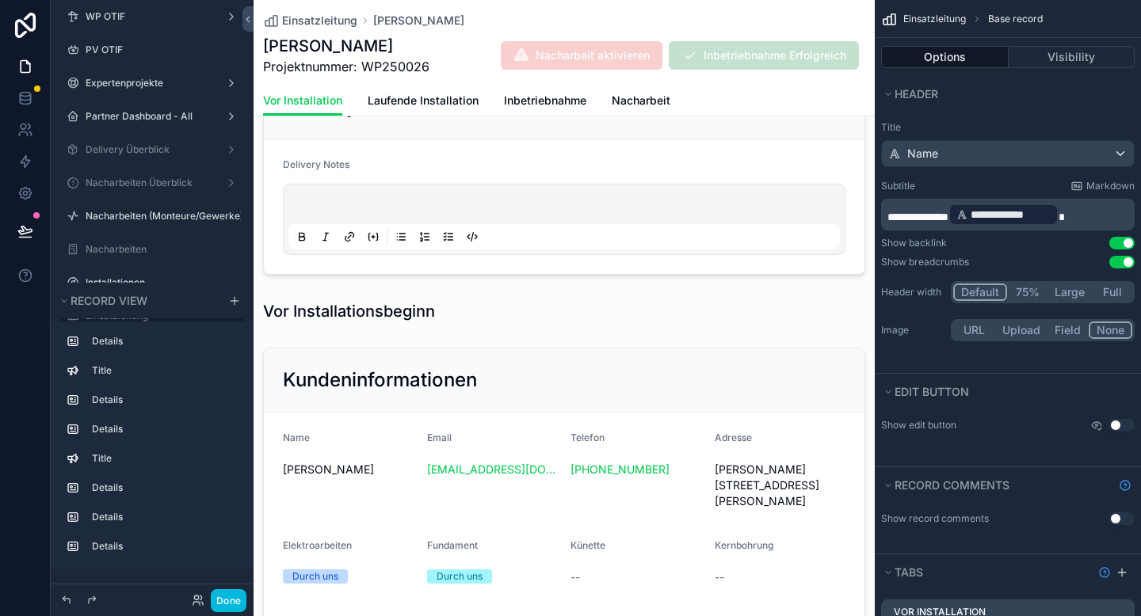
click at [571, 97] on span "Inbetriebnahme" at bounding box center [545, 101] width 82 height 16
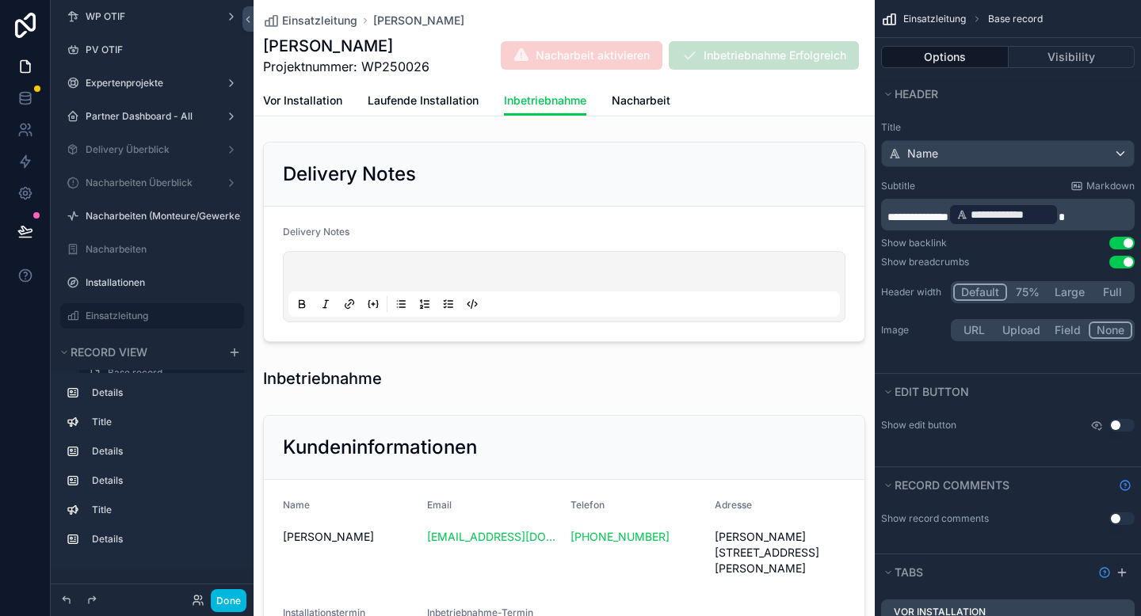
click at [632, 105] on span "Nacharbeit" at bounding box center [640, 101] width 59 height 16
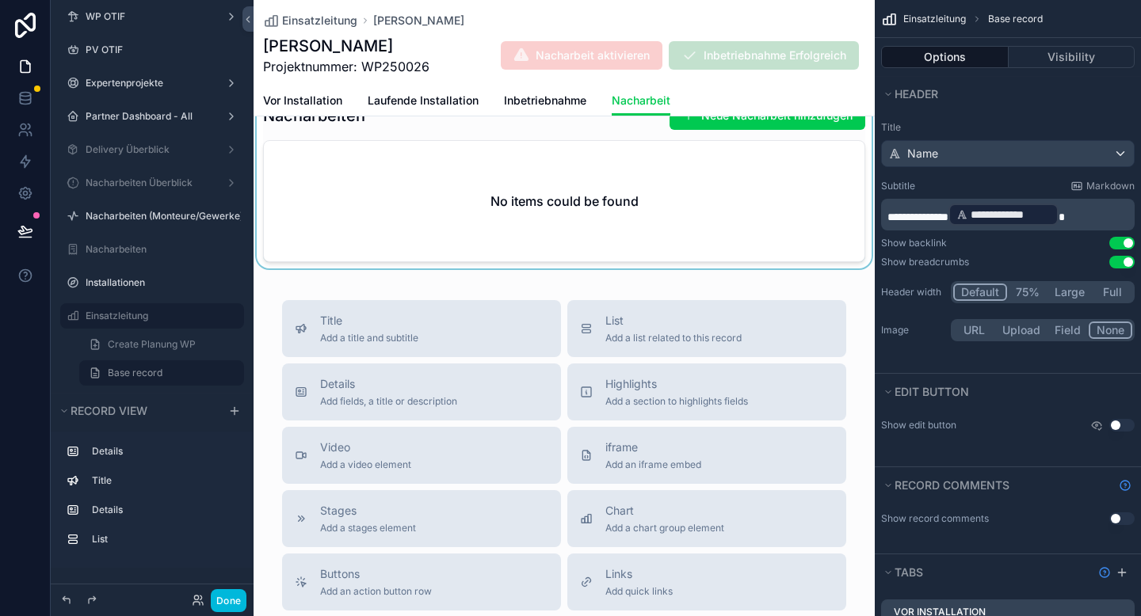
scroll to position [699, 0]
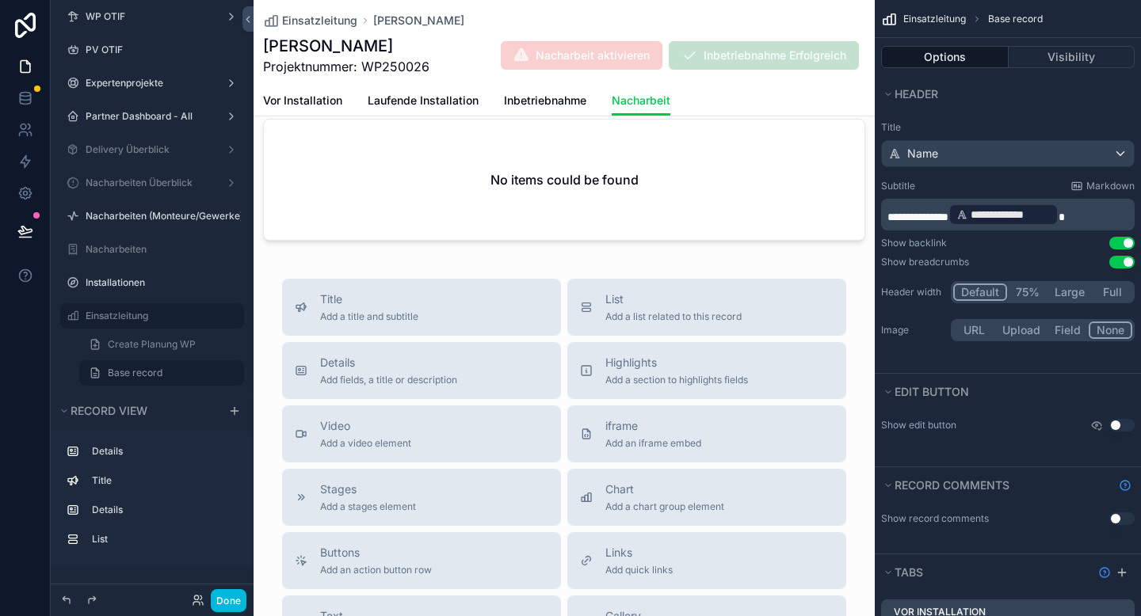
click at [545, 107] on span "Inbetriebnahme" at bounding box center [545, 101] width 82 height 16
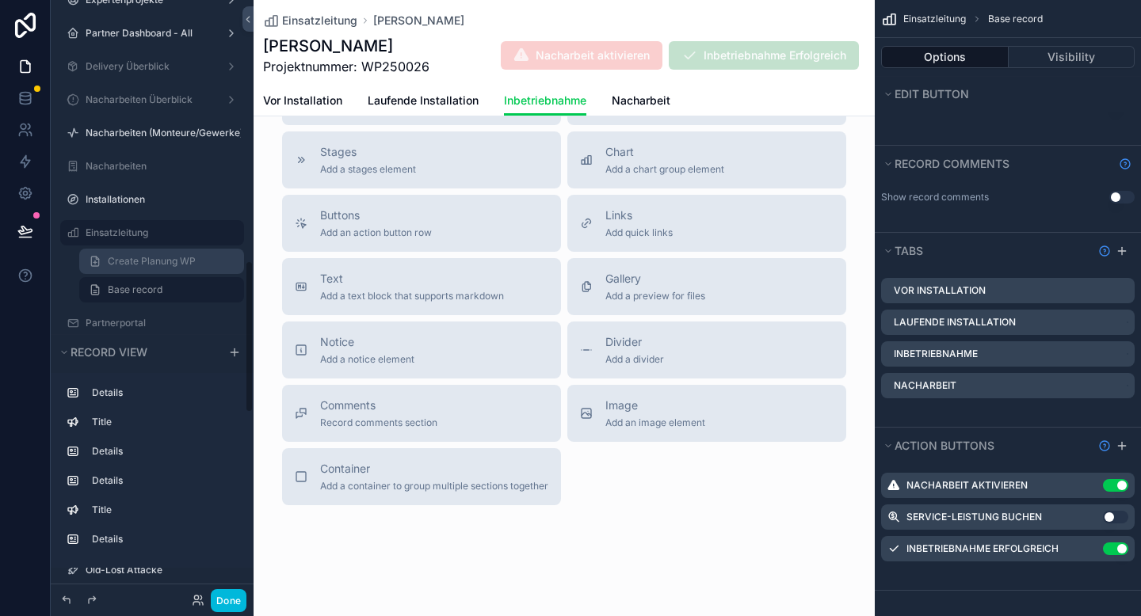
scroll to position [1020, 0]
click at [131, 230] on label "Einsatzleitung" at bounding box center [160, 234] width 149 height 13
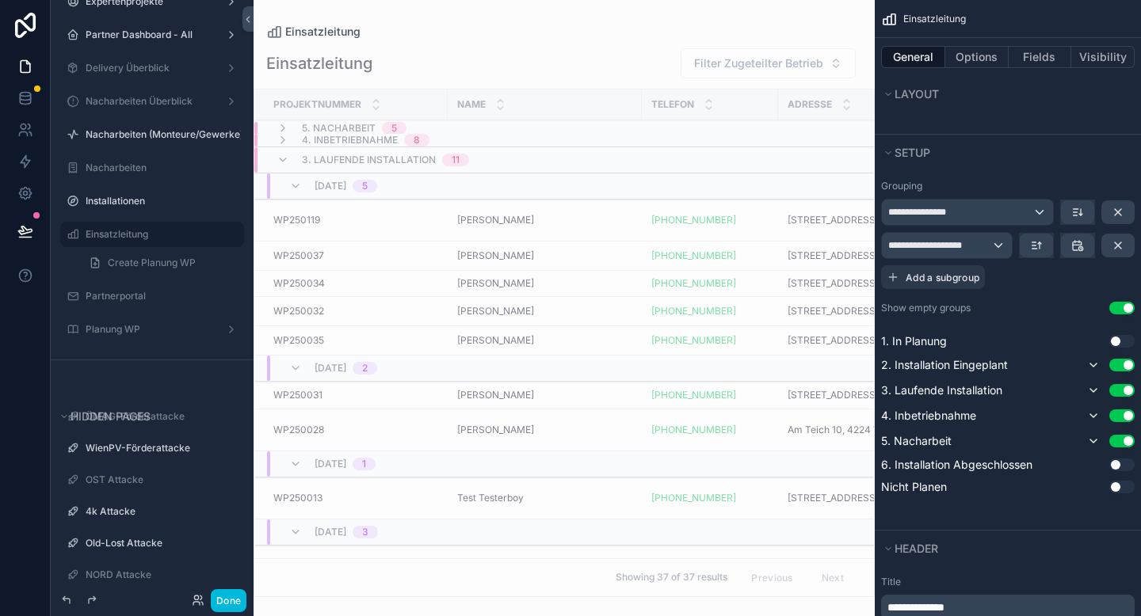
click at [359, 141] on span "4. Inbetriebnahme" at bounding box center [350, 140] width 96 height 13
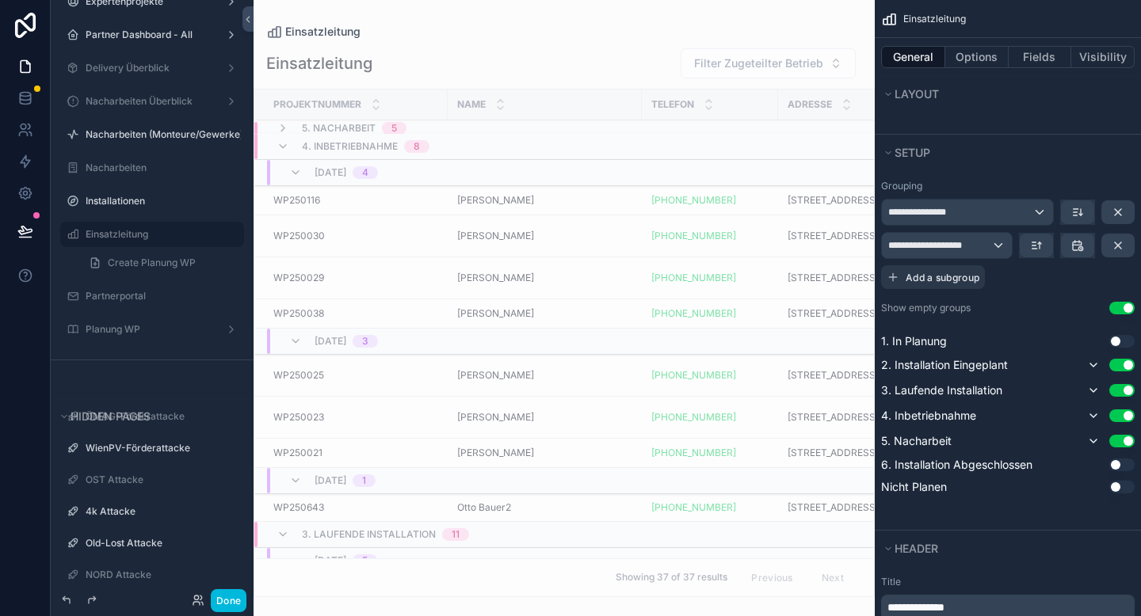
click at [354, 129] on span "5. Nacharbeit" at bounding box center [339, 128] width 74 height 13
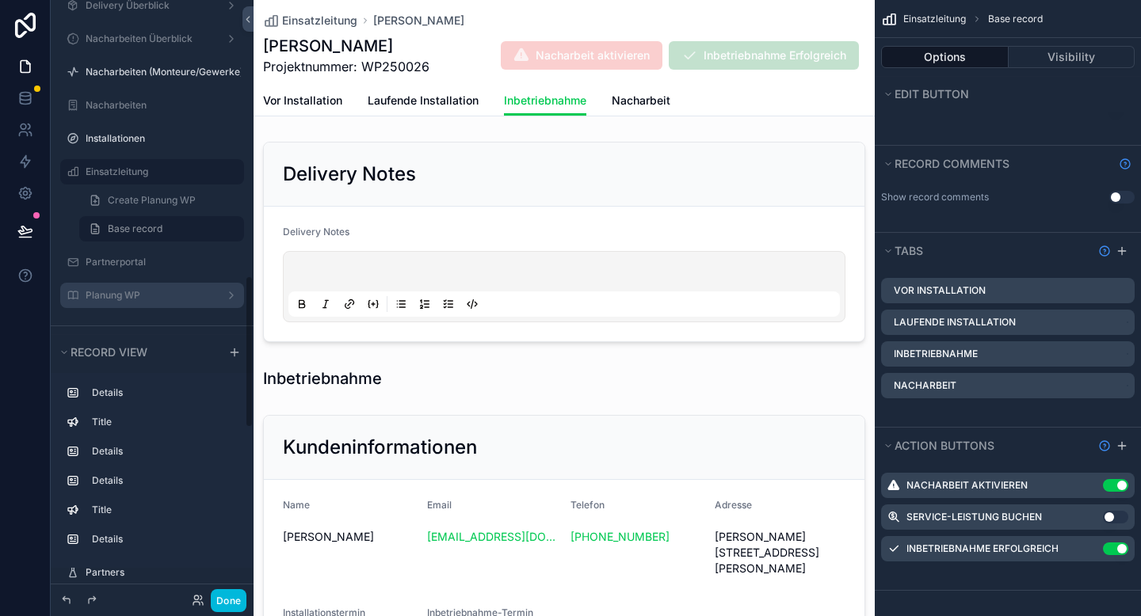
scroll to position [1085, 0]
click at [135, 292] on label "Planung WP" at bounding box center [149, 293] width 127 height 13
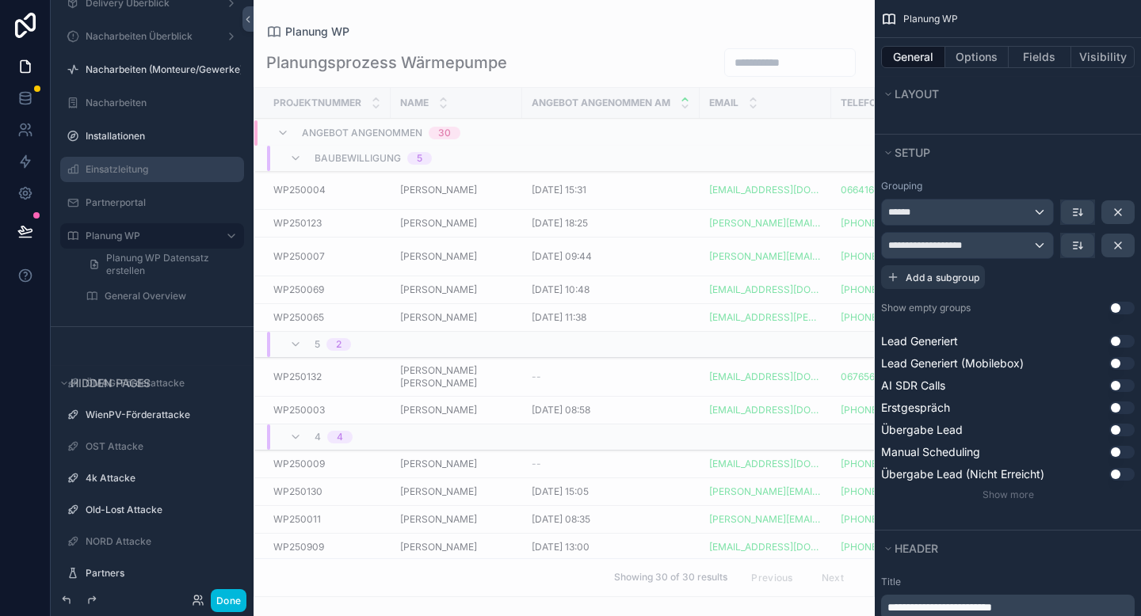
click at [423, 191] on div "scrollable content" at bounding box center [563, 308] width 621 height 616
click at [429, 191] on span "Mihaela Blaga" at bounding box center [438, 190] width 77 height 13
